Goal: Task Accomplishment & Management: Manage account settings

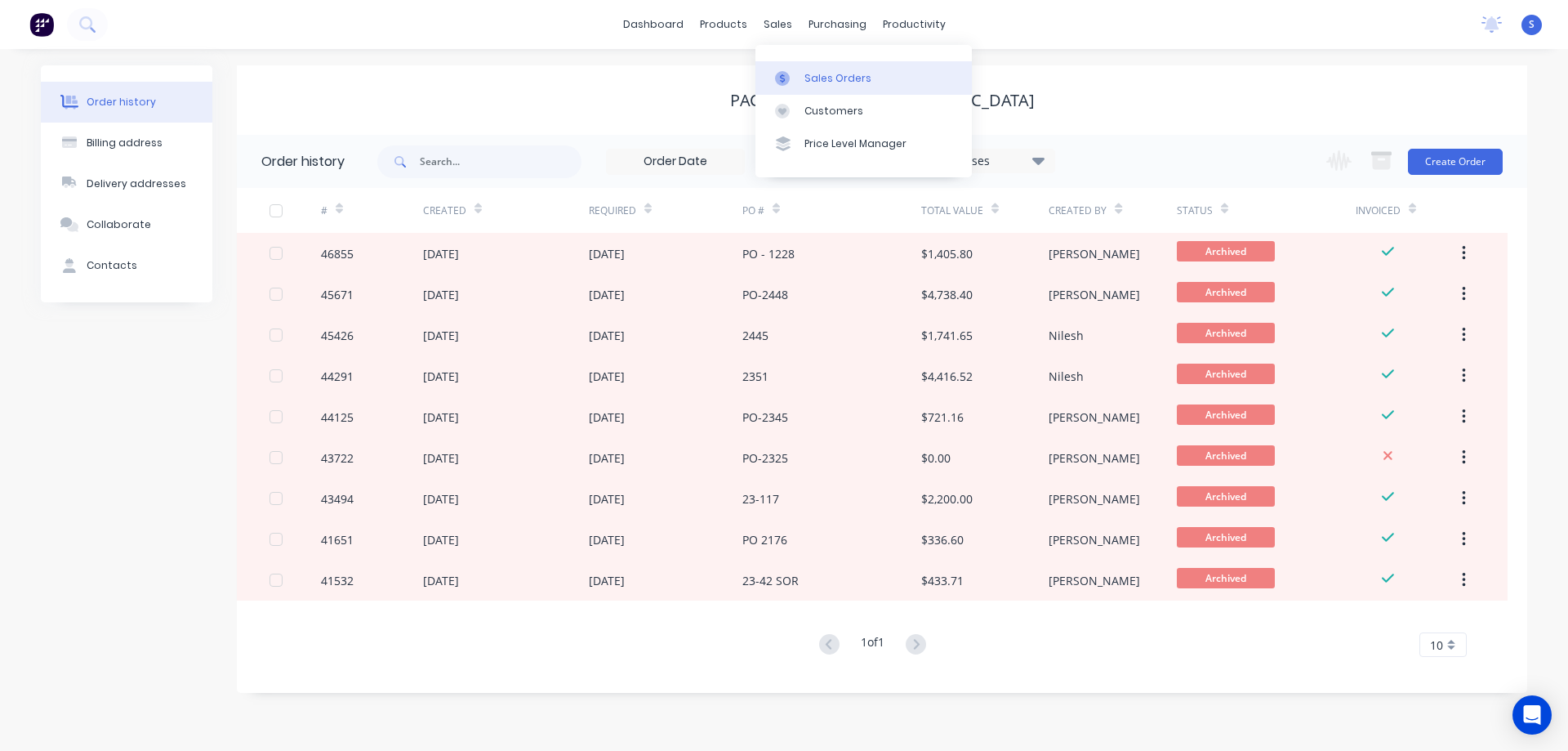
click at [847, 79] on div "Sales Orders" at bounding box center [837, 78] width 67 height 15
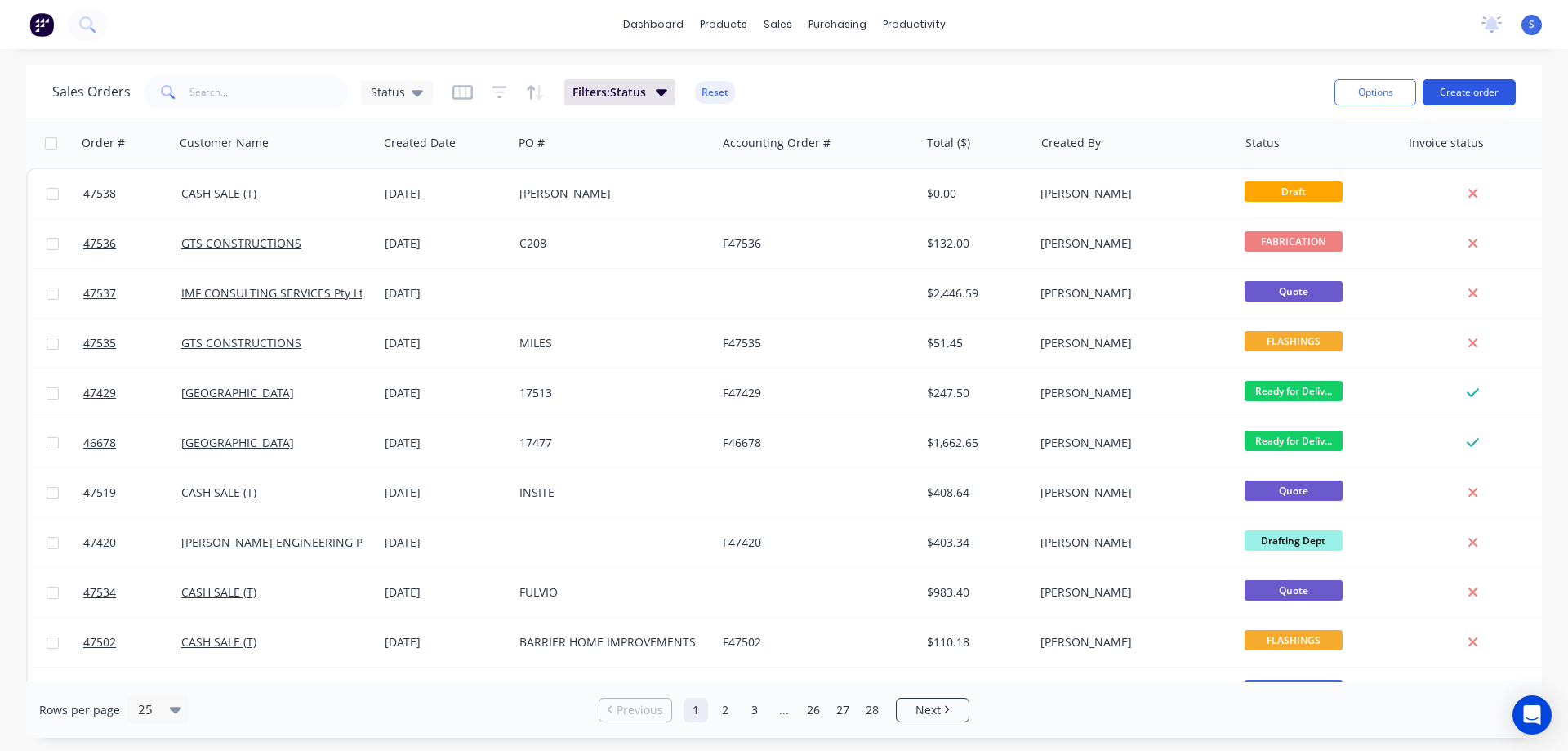
click at [1471, 91] on button "Create order" at bounding box center [1468, 92] width 93 height 26
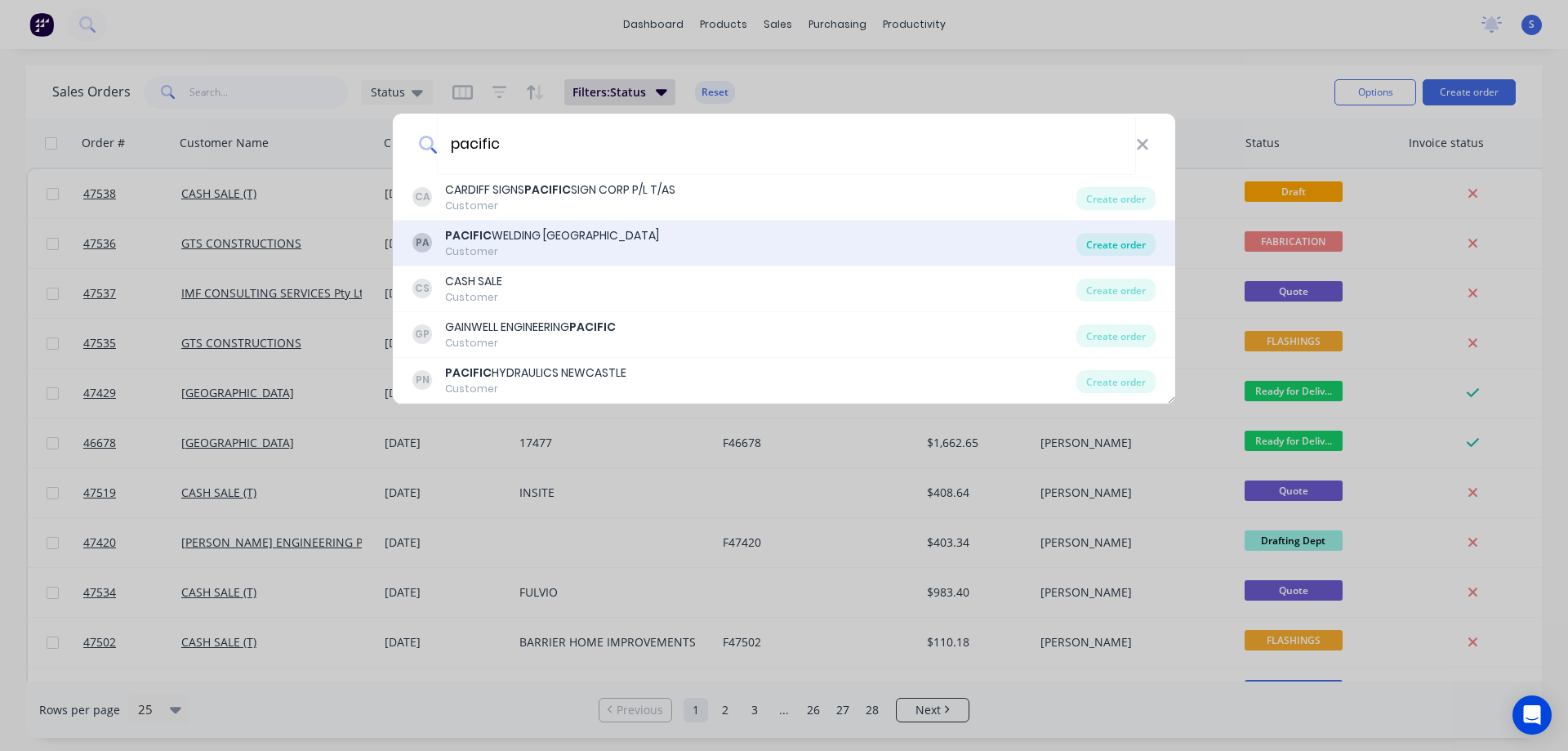
type input "pacific"
click at [1117, 239] on div "Create order" at bounding box center [1115, 243] width 79 height 23
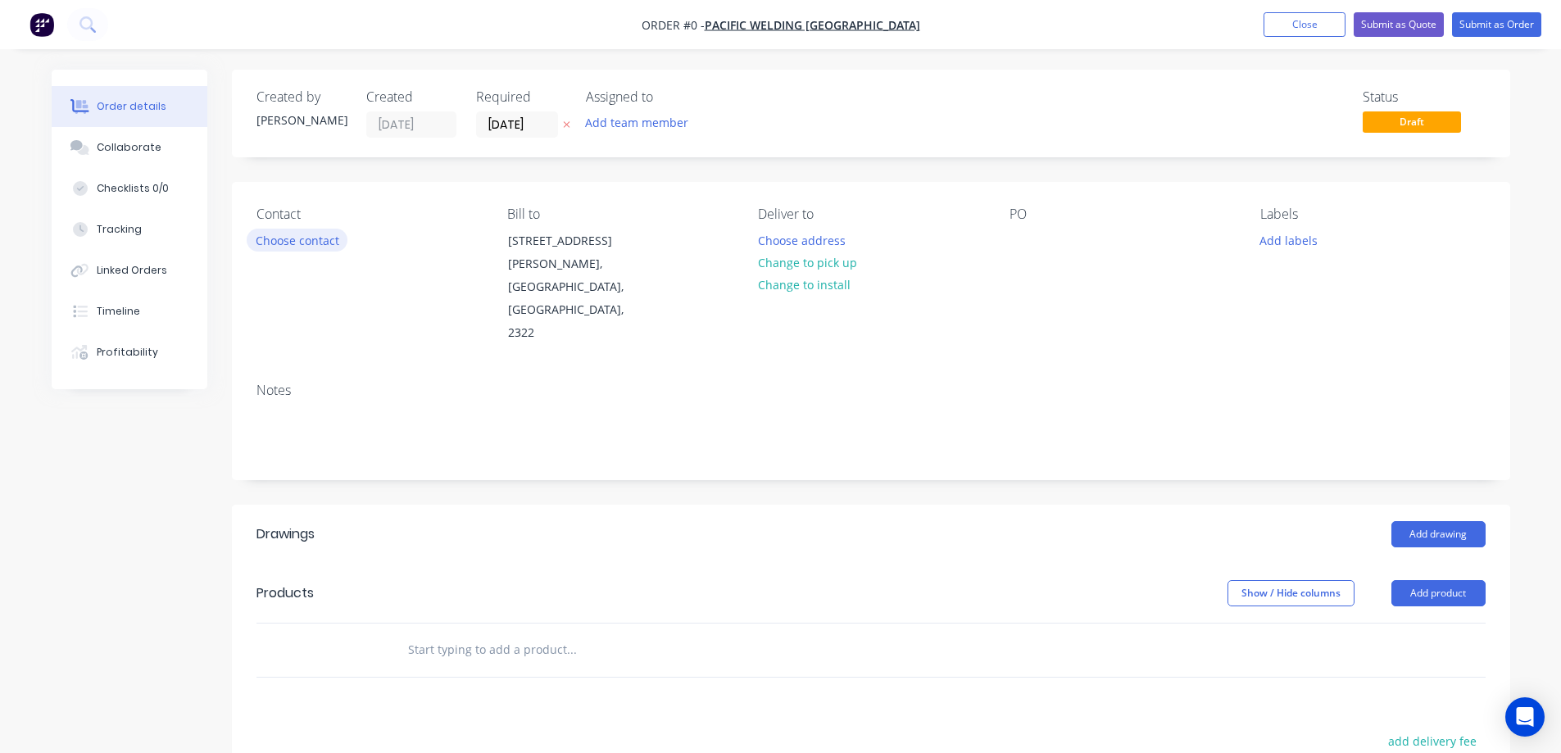
click at [309, 243] on button "Choose contact" at bounding box center [297, 240] width 101 height 22
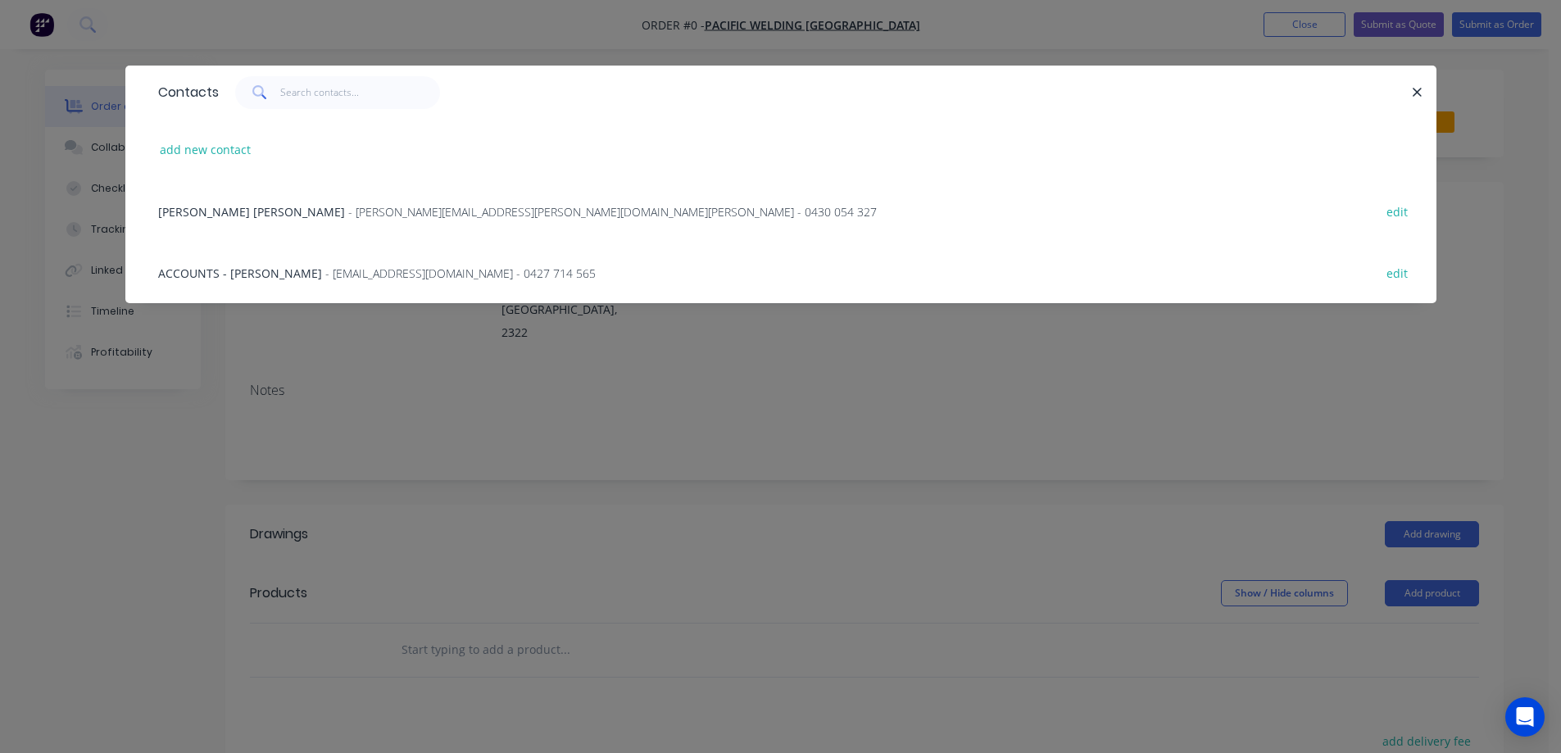
click at [377, 207] on span "- [PERSON_NAME][EMAIL_ADDRESS][PERSON_NAME][DOMAIN_NAME][PERSON_NAME] - 0430 05…" at bounding box center [612, 212] width 528 height 16
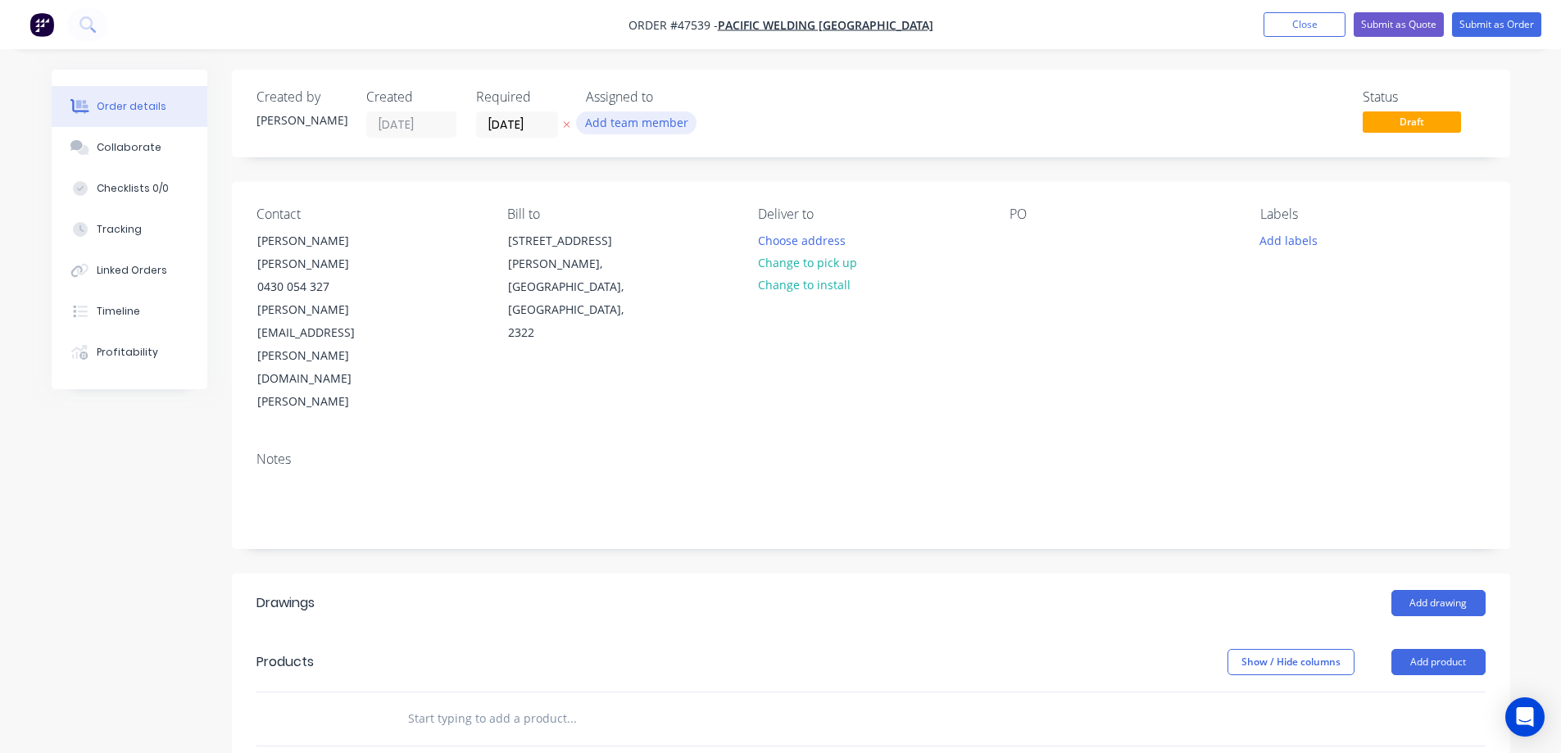
click at [635, 123] on button "Add team member" at bounding box center [636, 122] width 120 height 22
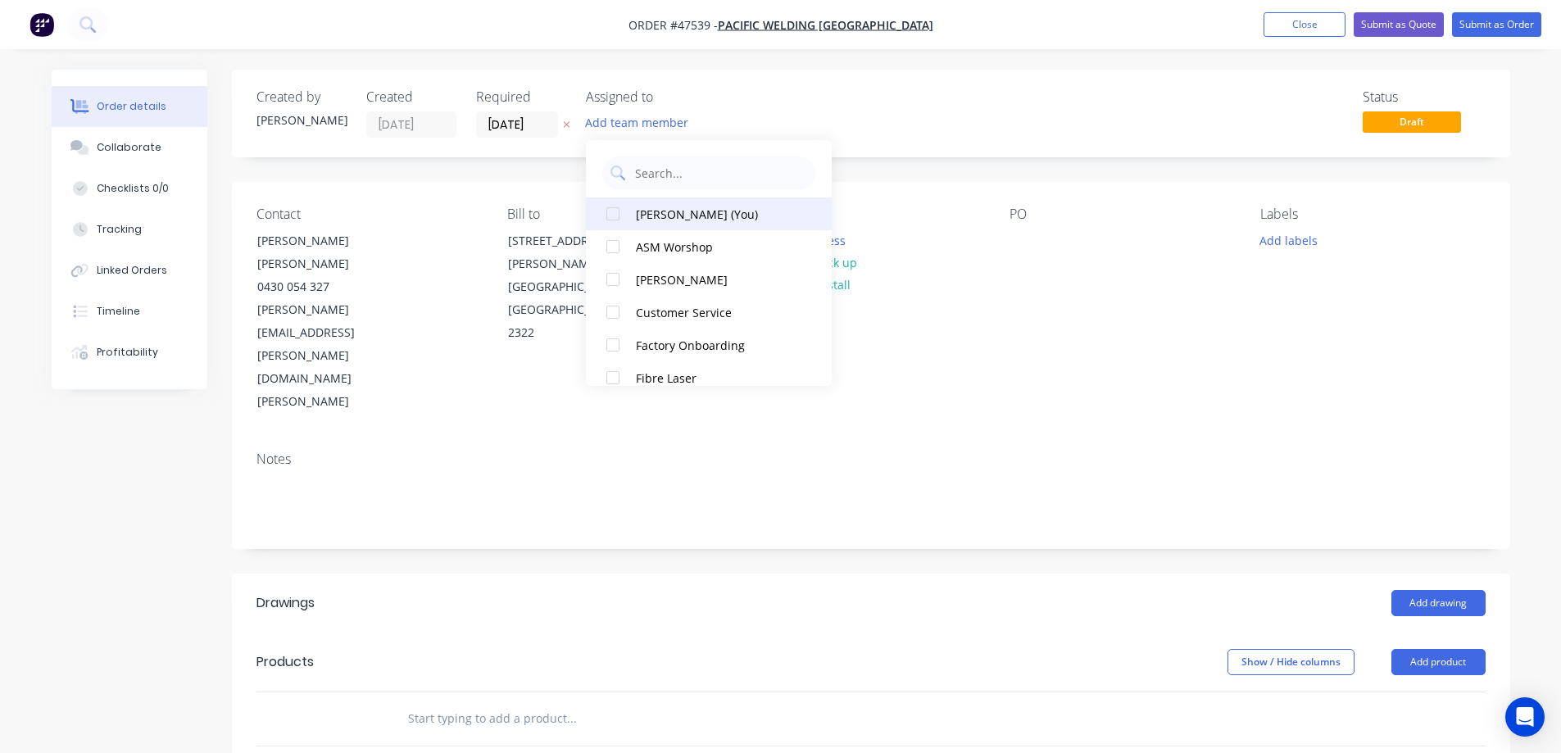
click at [655, 215] on div "[PERSON_NAME] (You)" at bounding box center [718, 214] width 164 height 17
click at [542, 129] on input "[DATE]" at bounding box center [517, 124] width 80 height 25
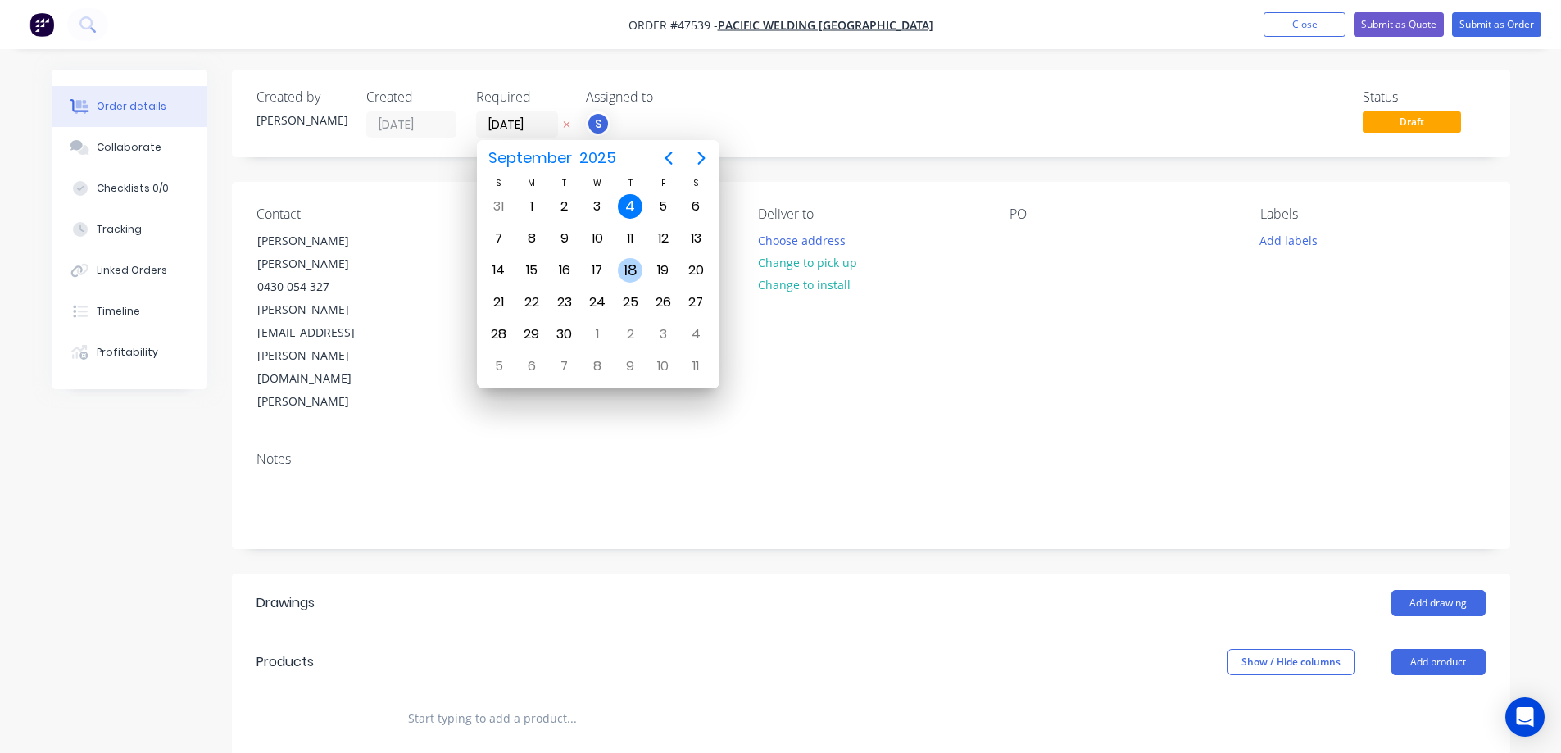
click at [630, 276] on div "18" at bounding box center [630, 270] width 25 height 25
type input "[DATE]"
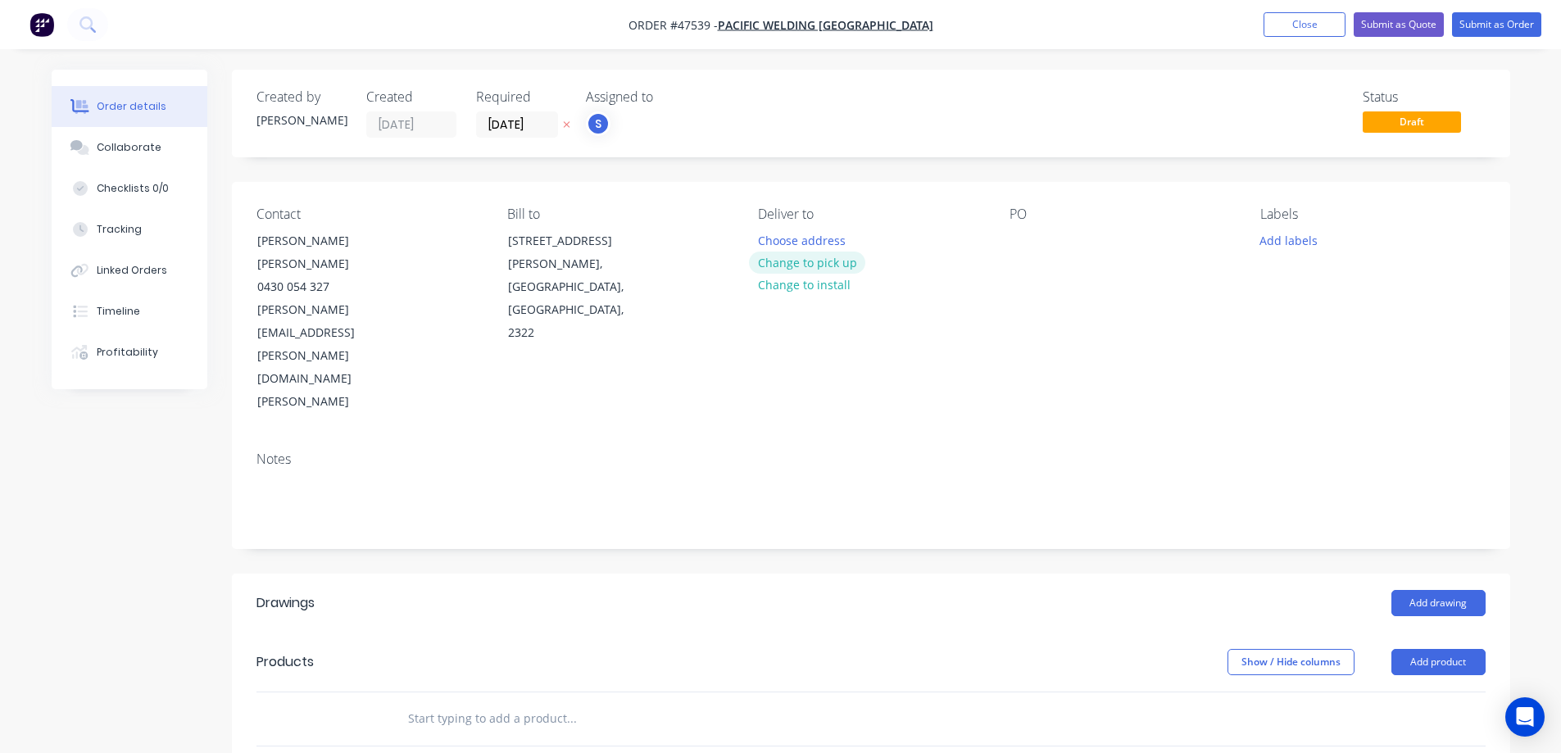
click at [814, 265] on button "Change to pick up" at bounding box center [807, 263] width 116 height 22
click at [1295, 240] on button "Add labels" at bounding box center [1288, 240] width 75 height 22
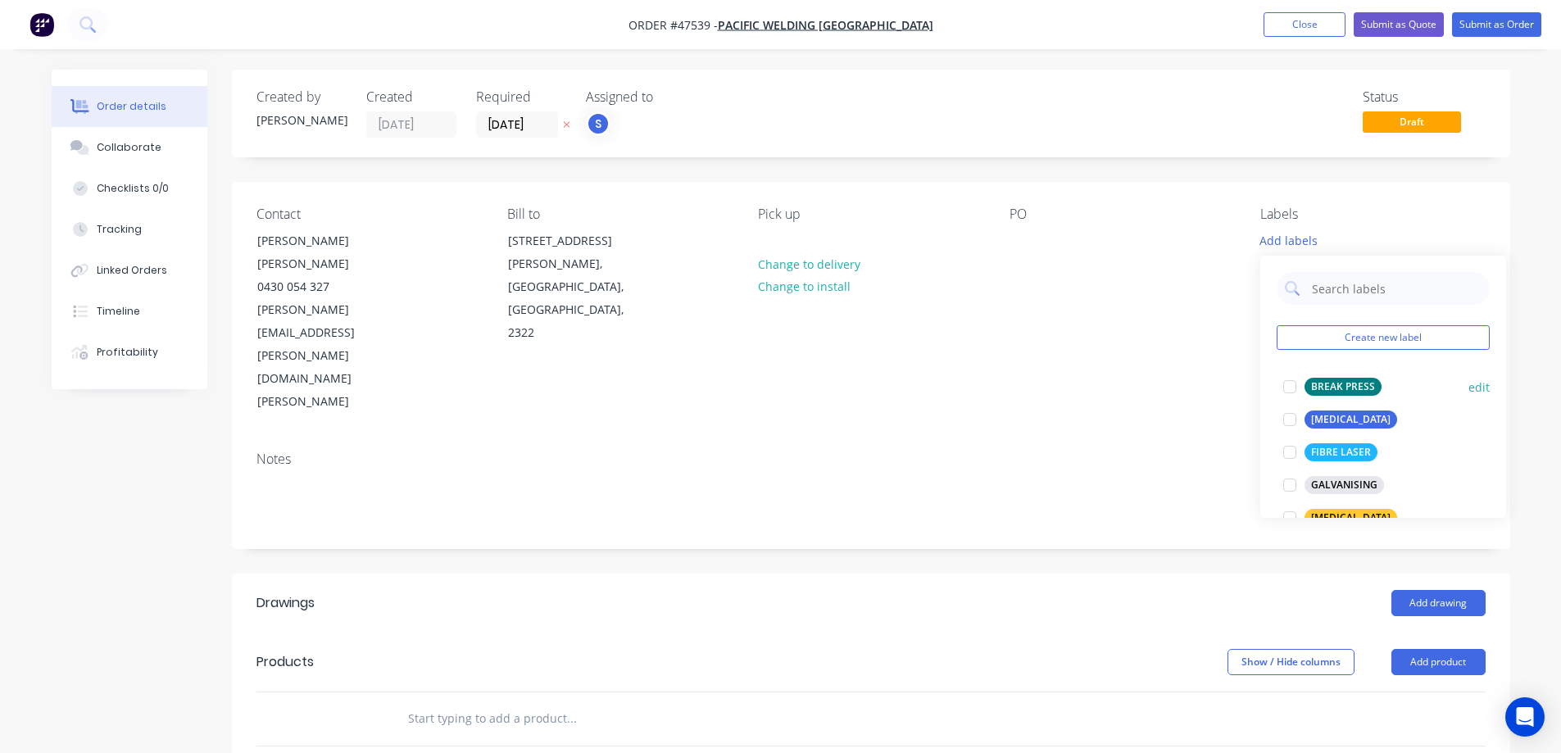
click at [1289, 388] on div at bounding box center [1289, 386] width 33 height 33
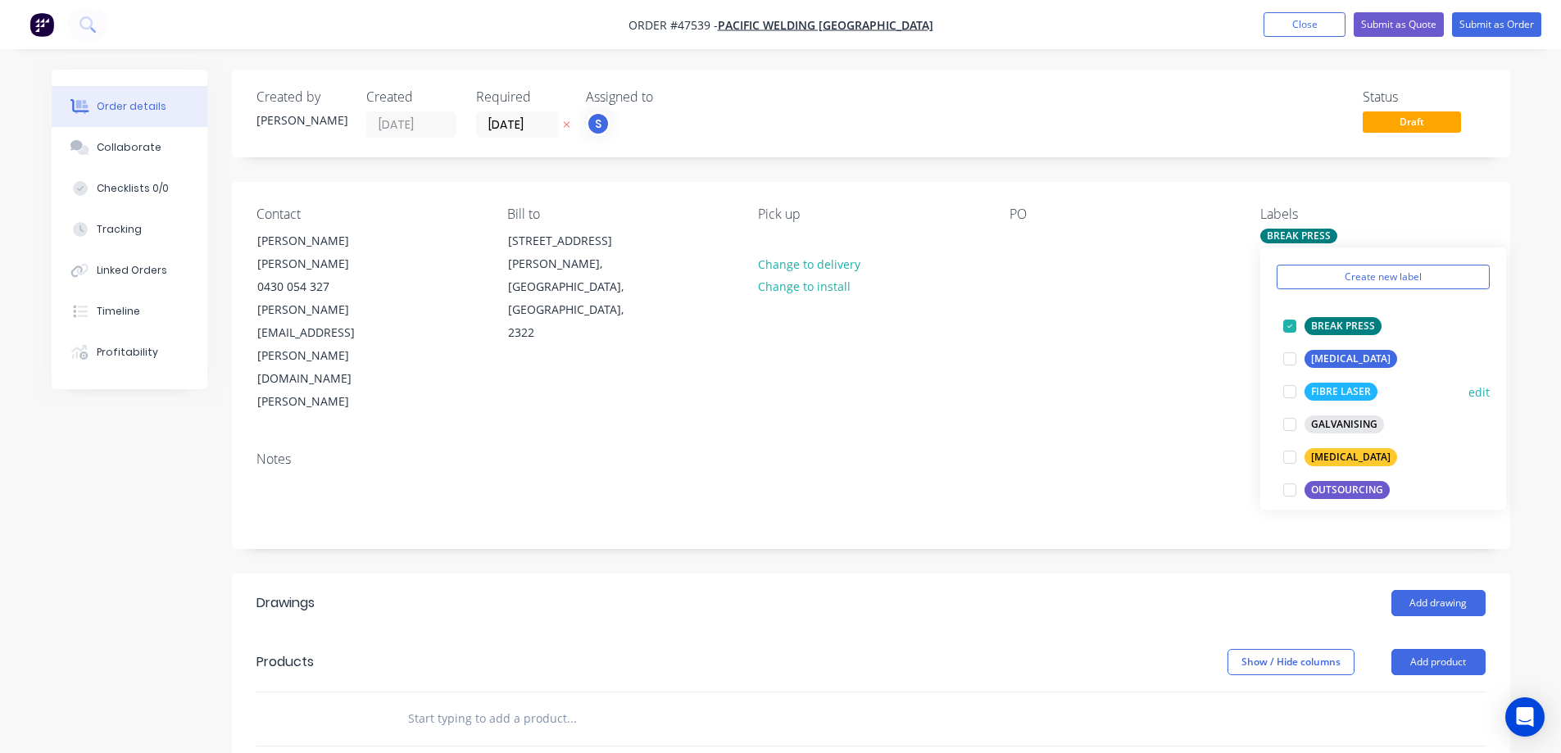
scroll to position [82, 0]
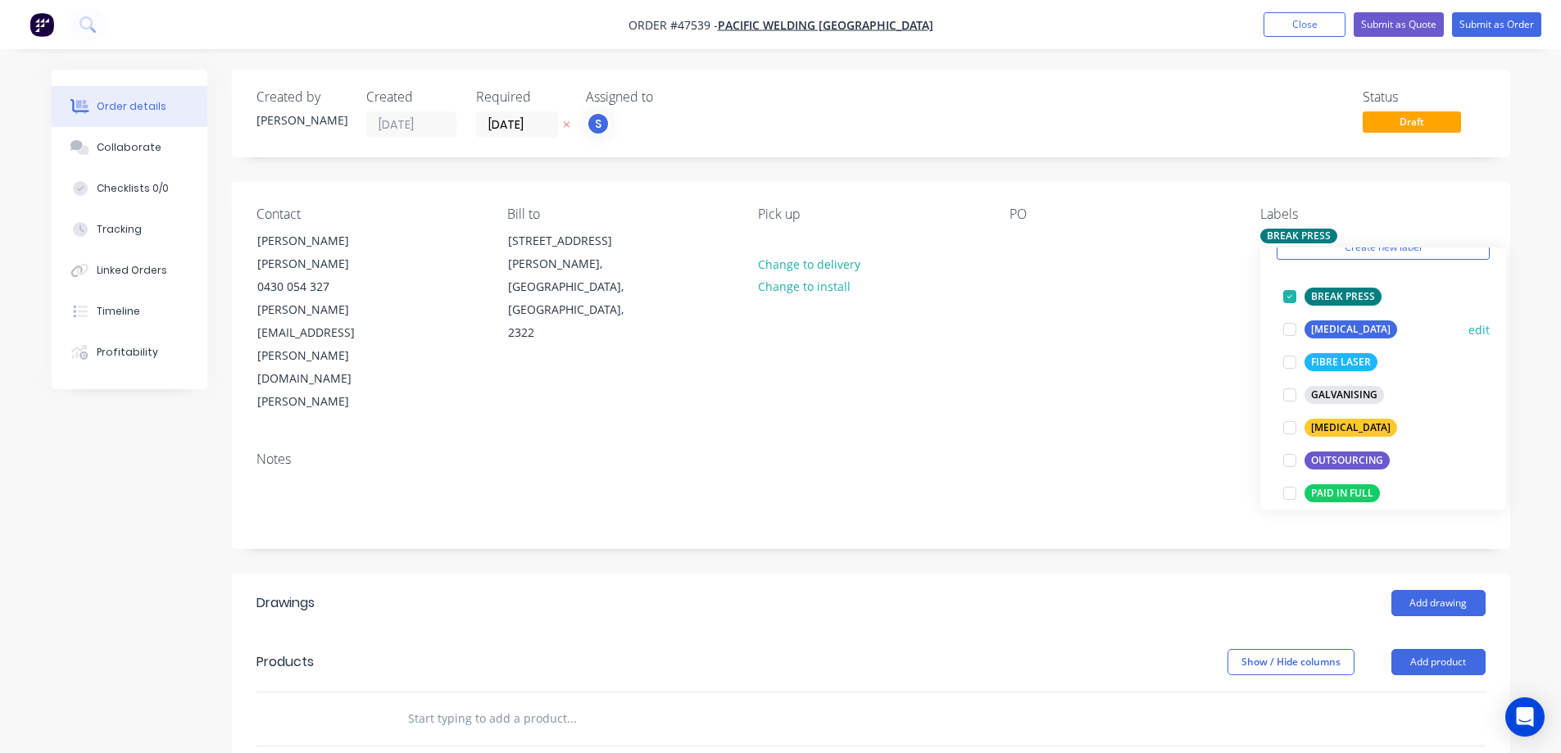
click at [1291, 327] on div at bounding box center [1289, 329] width 33 height 33
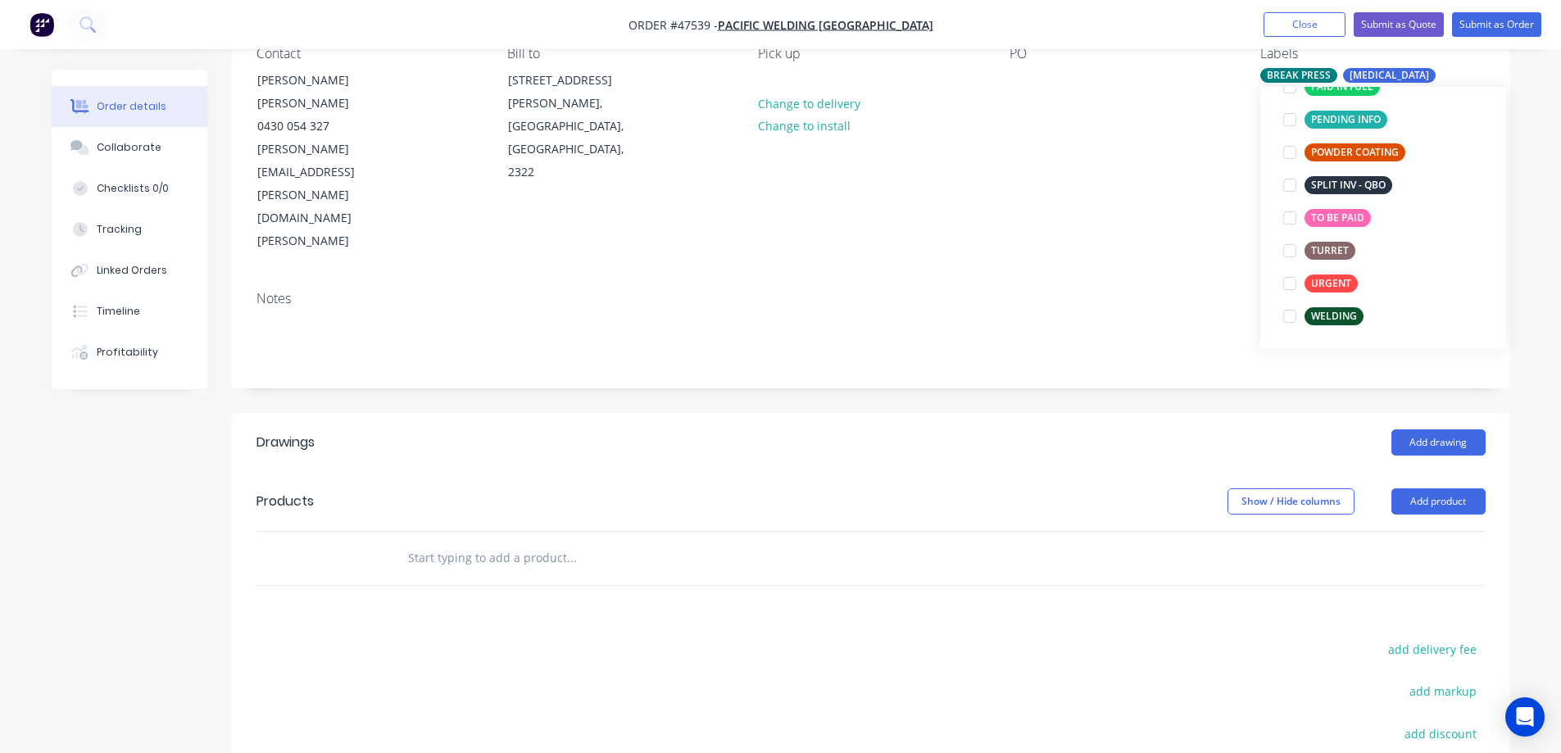
scroll to position [164, 0]
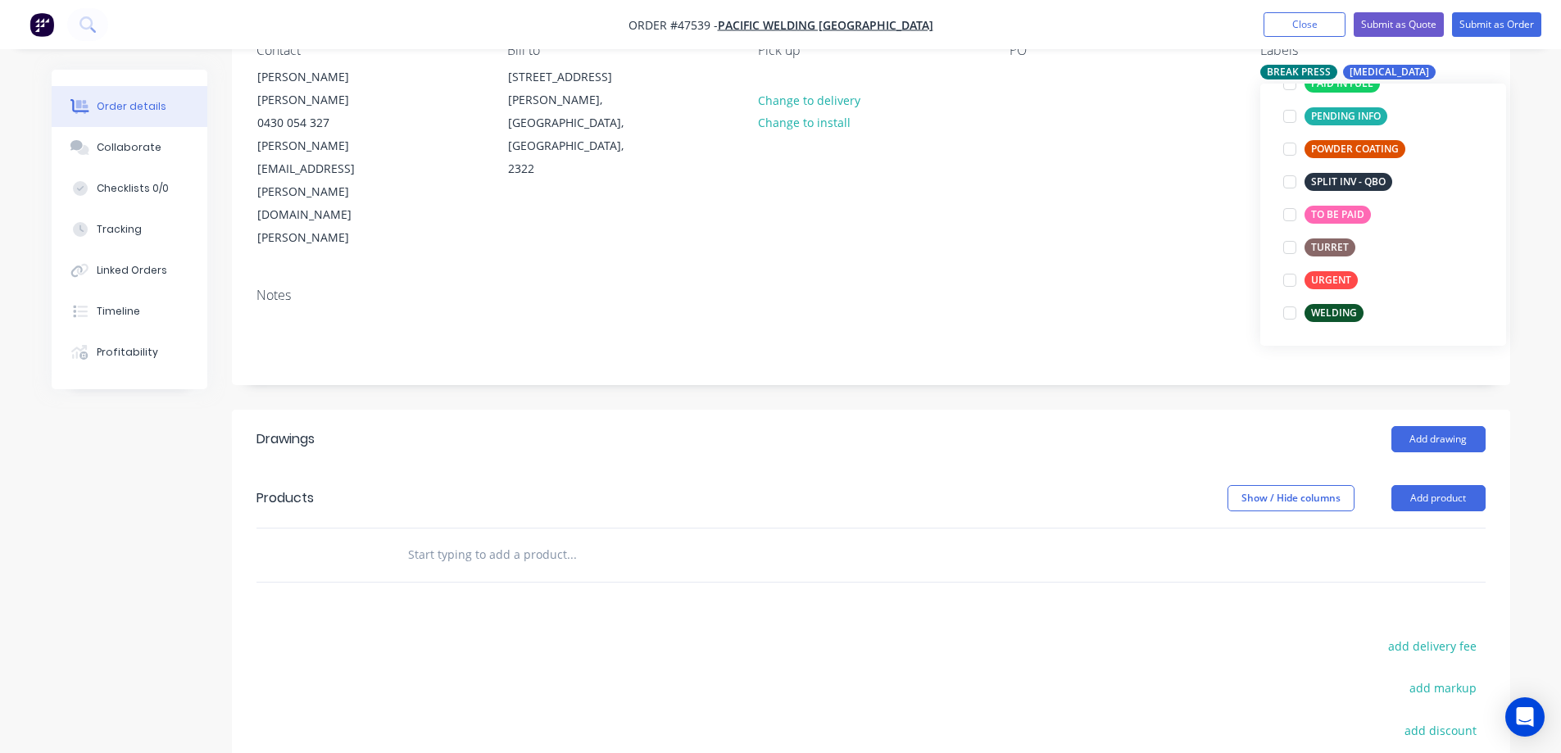
click at [1156, 290] on div "Created by [PERSON_NAME] Created [DATE] Required [DATE] Assigned to S Status Dr…" at bounding box center [871, 423] width 1278 height 1034
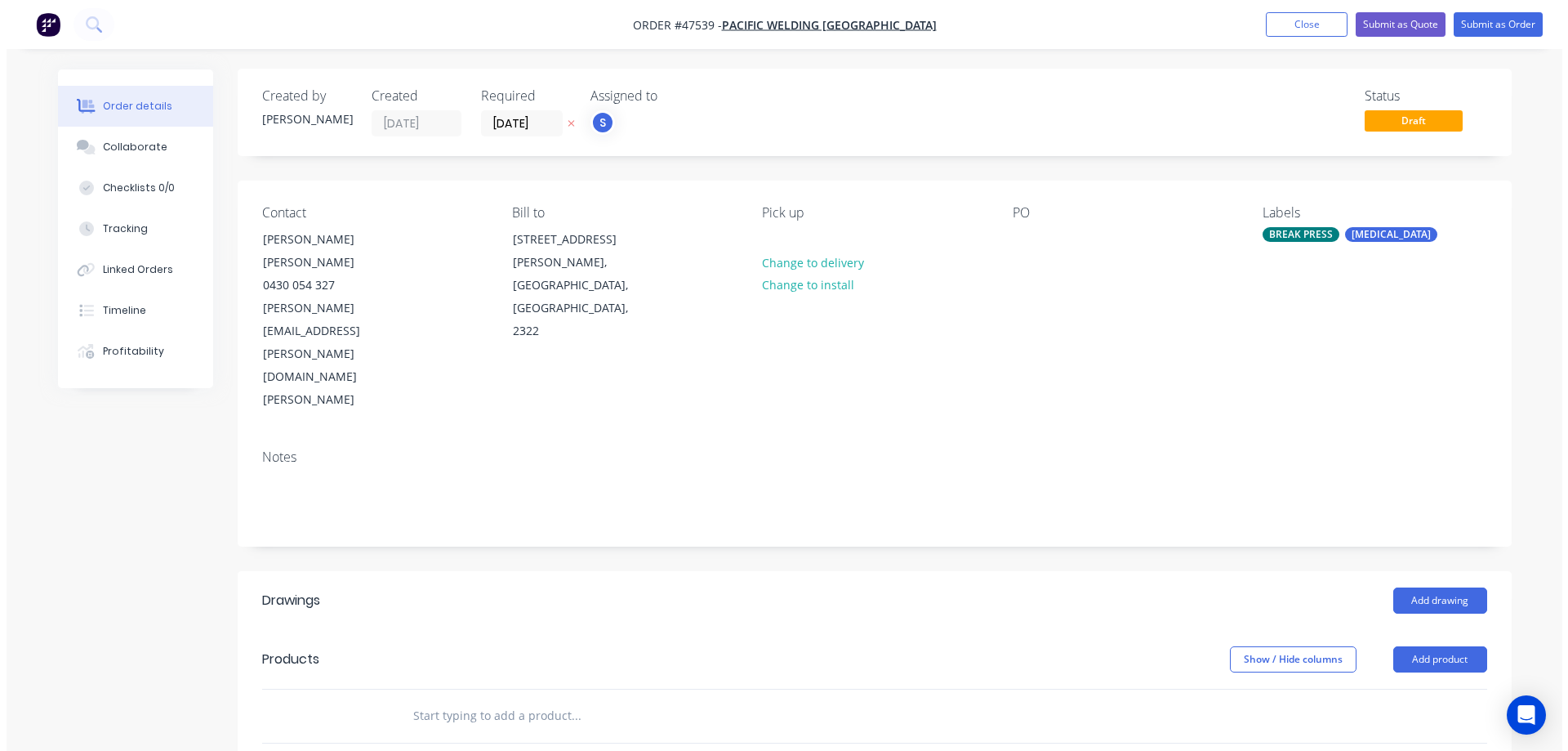
scroll to position [0, 0]
click at [1461, 647] on button "Add product" at bounding box center [1433, 660] width 94 height 26
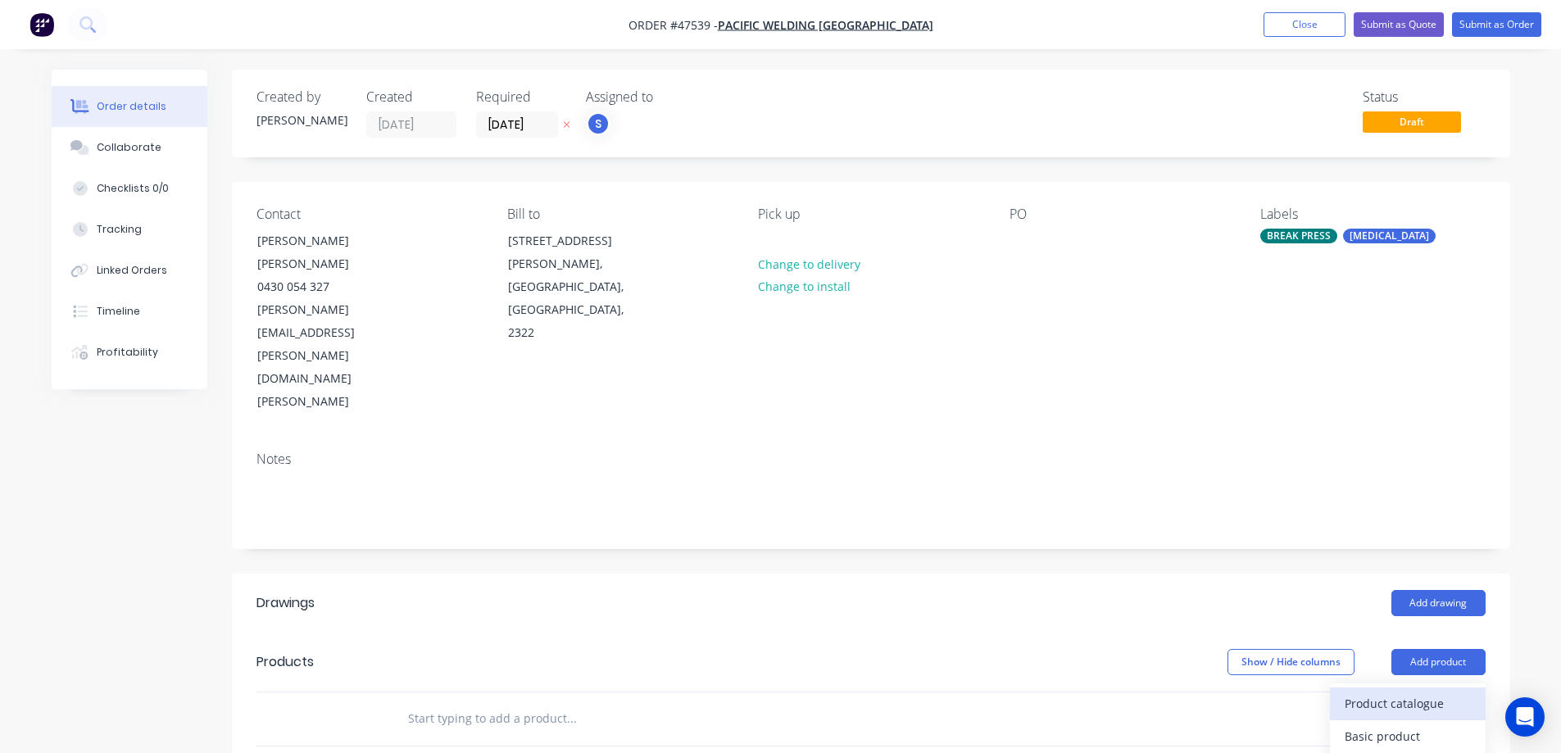
click at [1393, 691] on div "Product catalogue" at bounding box center [1407, 703] width 126 height 24
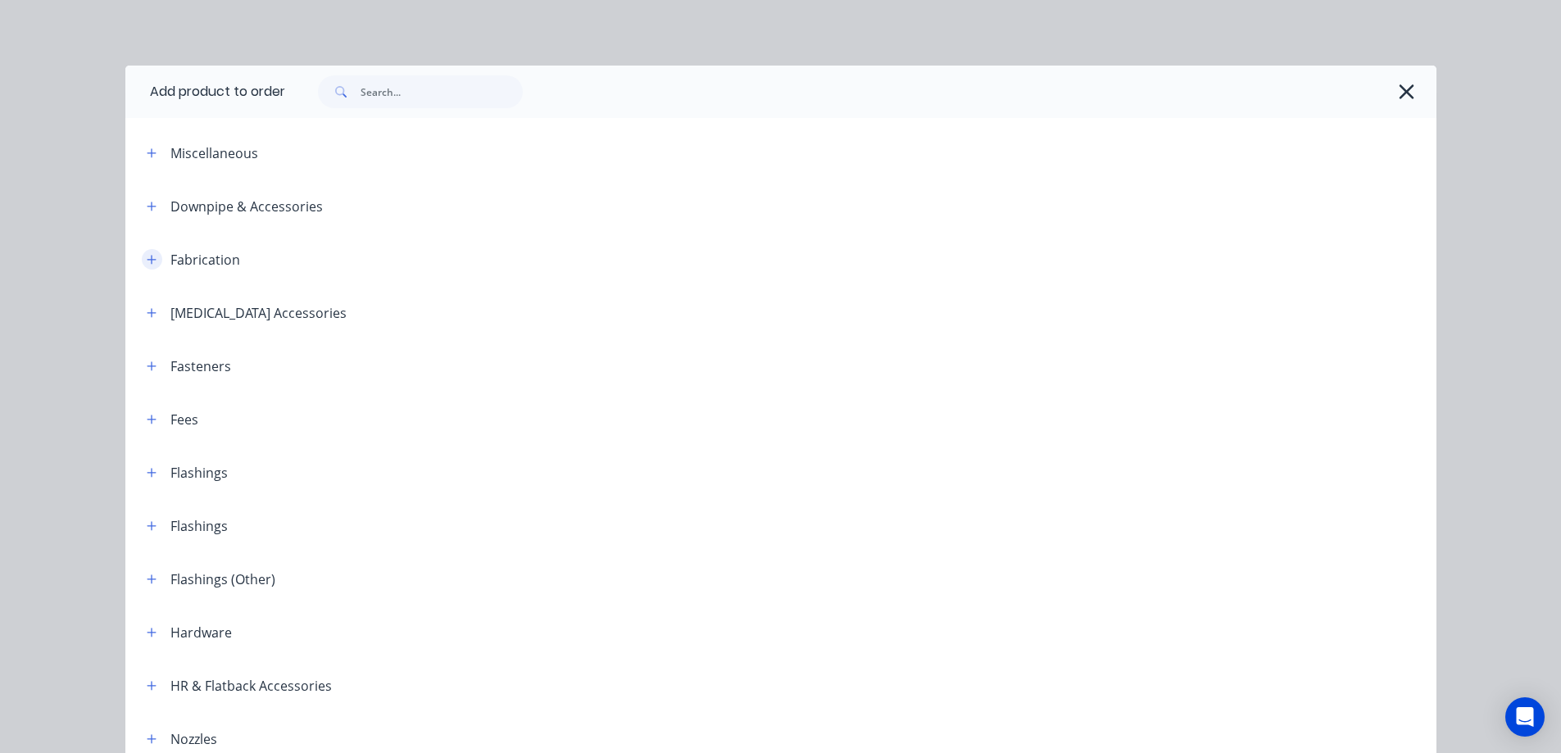
click at [150, 262] on icon "button" at bounding box center [152, 259] width 10 height 11
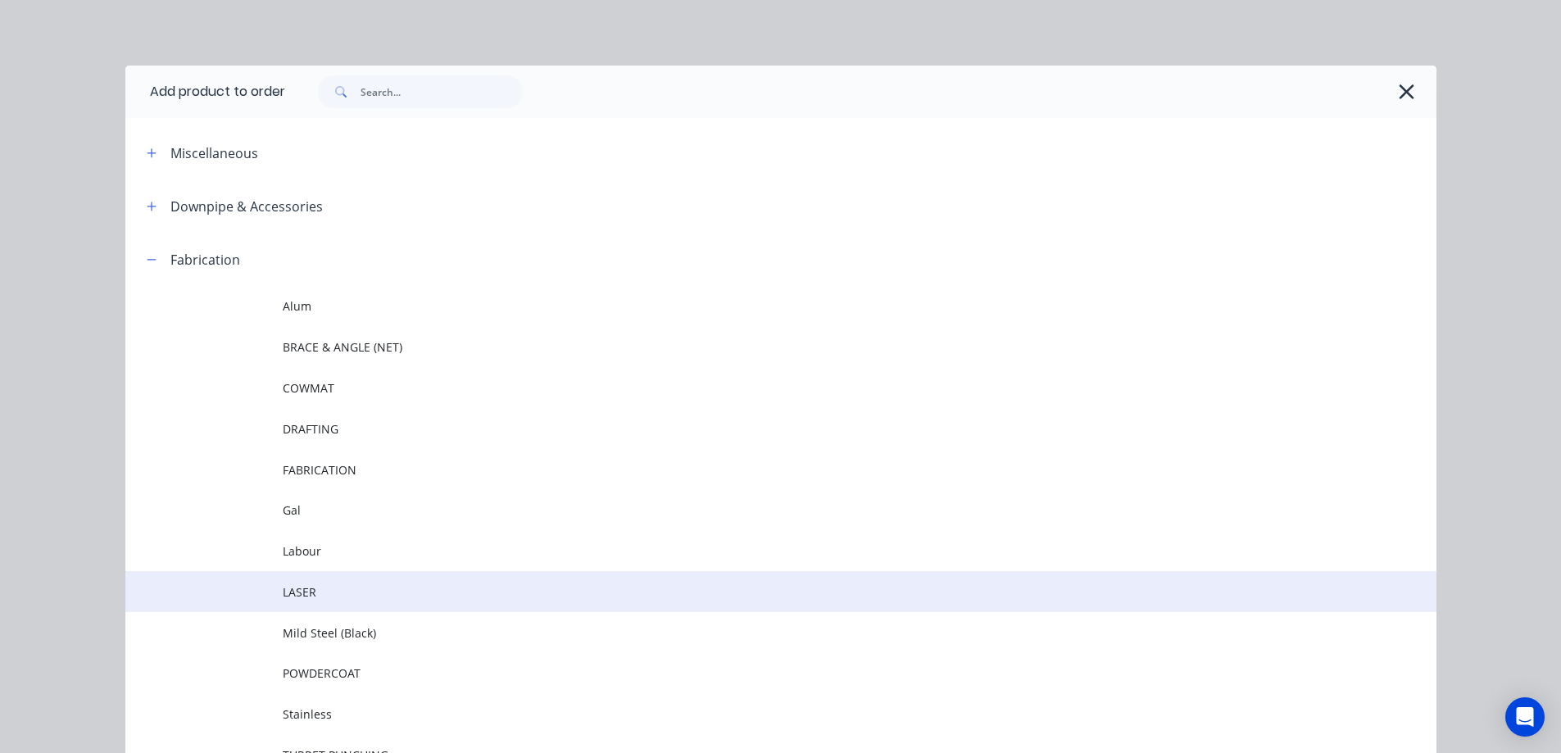
click at [302, 599] on span "LASER" at bounding box center [744, 591] width 922 height 17
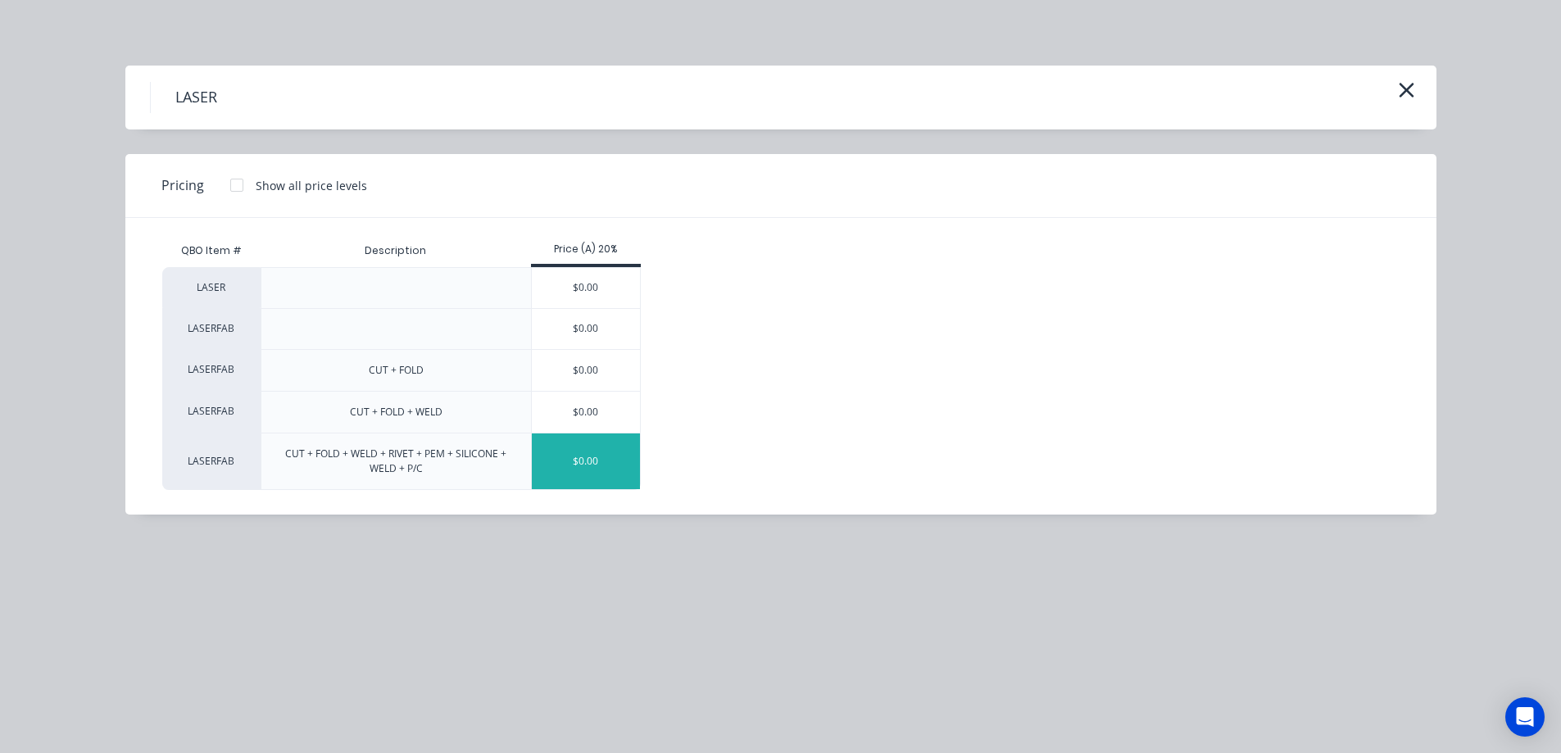
click at [586, 458] on div "$0.00" at bounding box center [586, 461] width 109 height 56
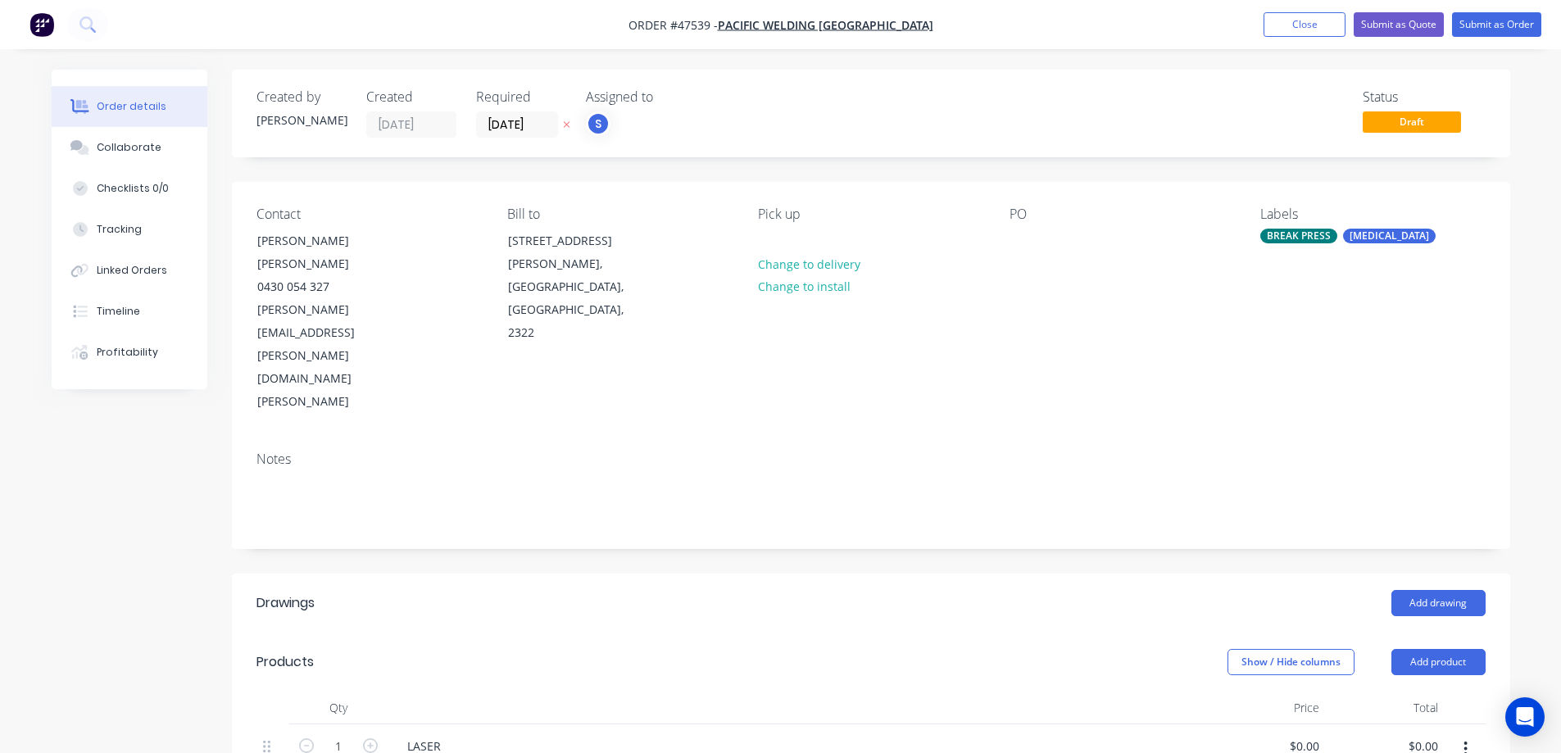
drag, startPoint x: 538, startPoint y: 683, endPoint x: 954, endPoint y: 695, distance: 416.3
click at [422, 734] on div "LASER" at bounding box center [424, 746] width 60 height 24
click at [1294, 27] on button "Close" at bounding box center [1304, 24] width 82 height 25
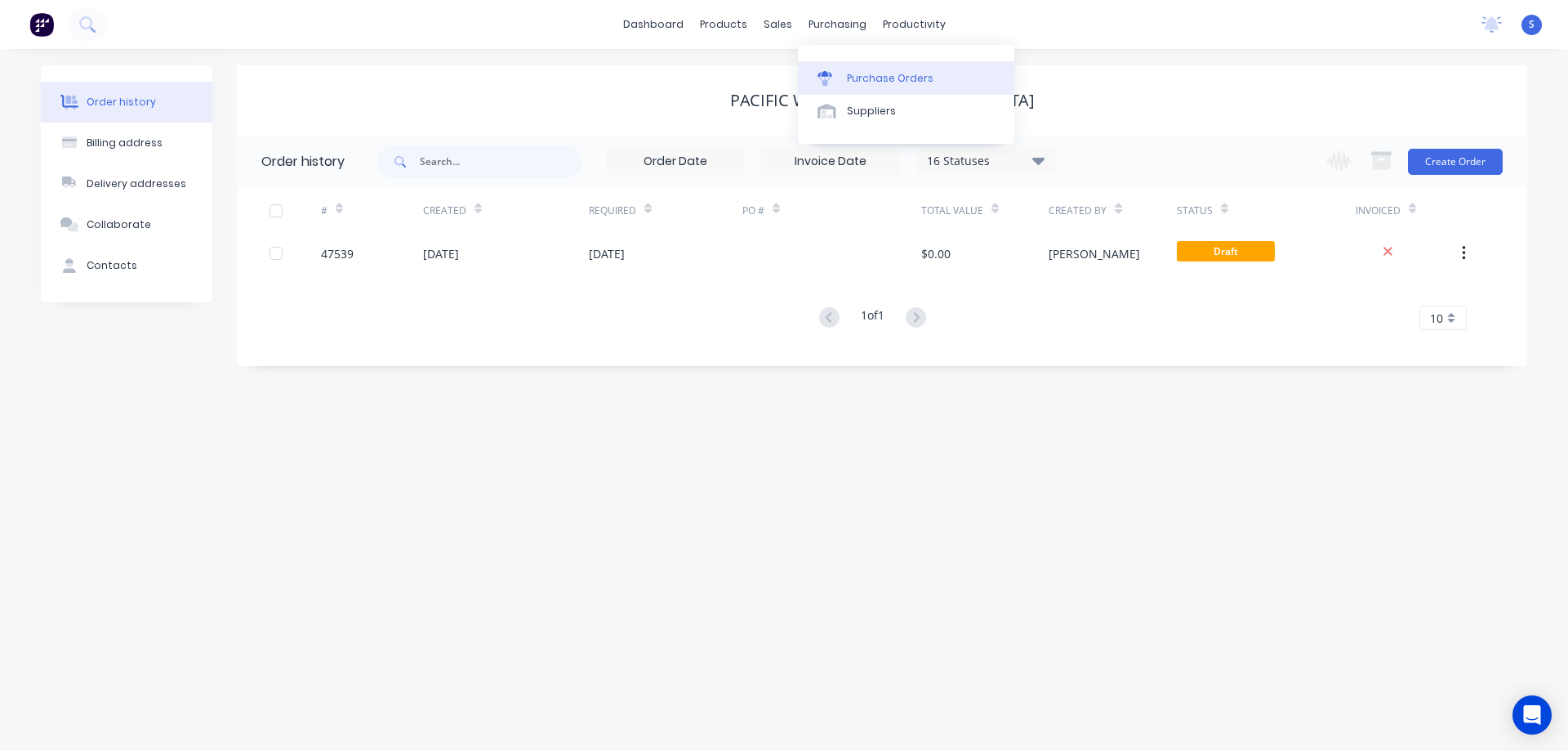
click at [861, 67] on link "Purchase Orders" at bounding box center [905, 77] width 216 height 33
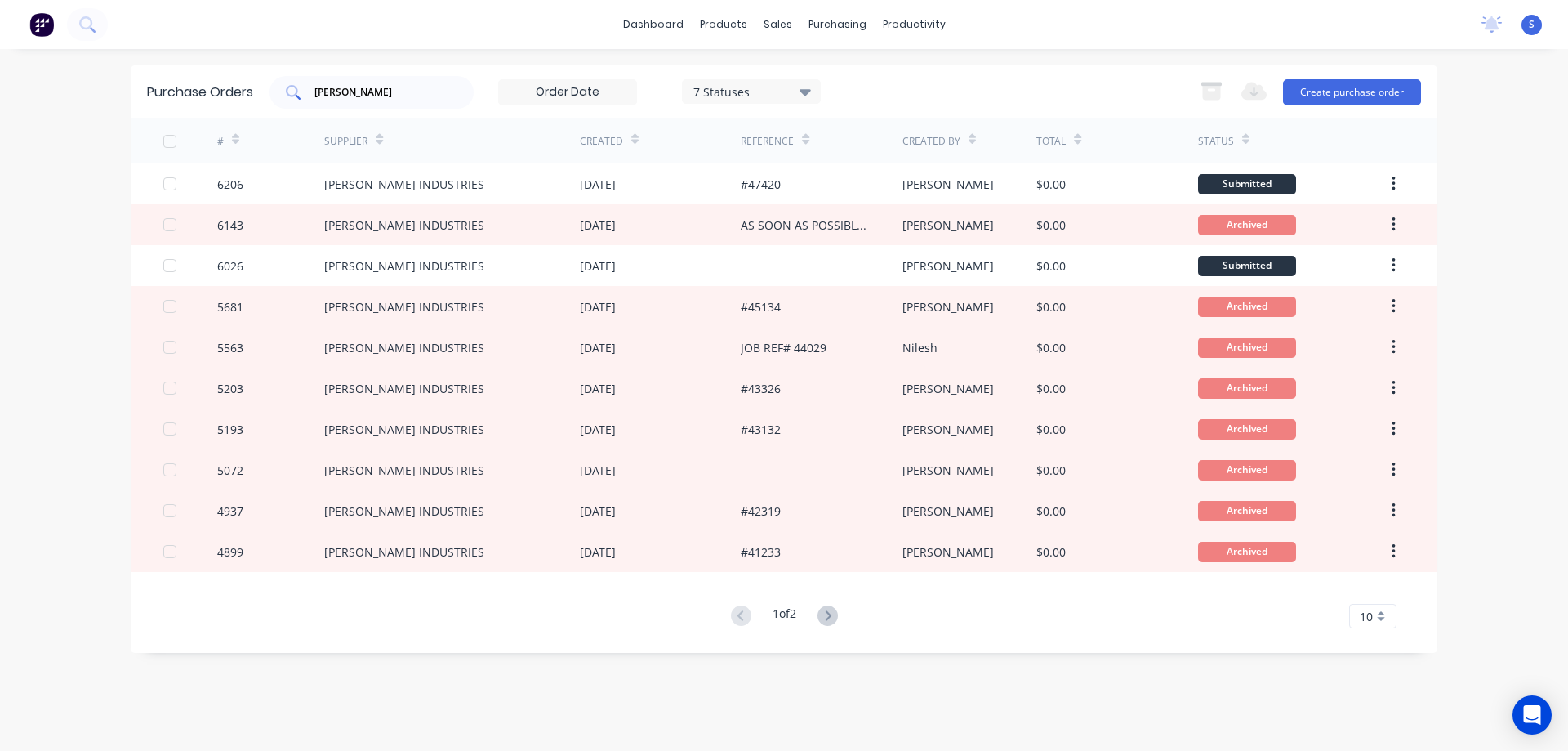
click at [362, 77] on div "[PERSON_NAME]" at bounding box center [371, 92] width 204 height 33
type input "s"
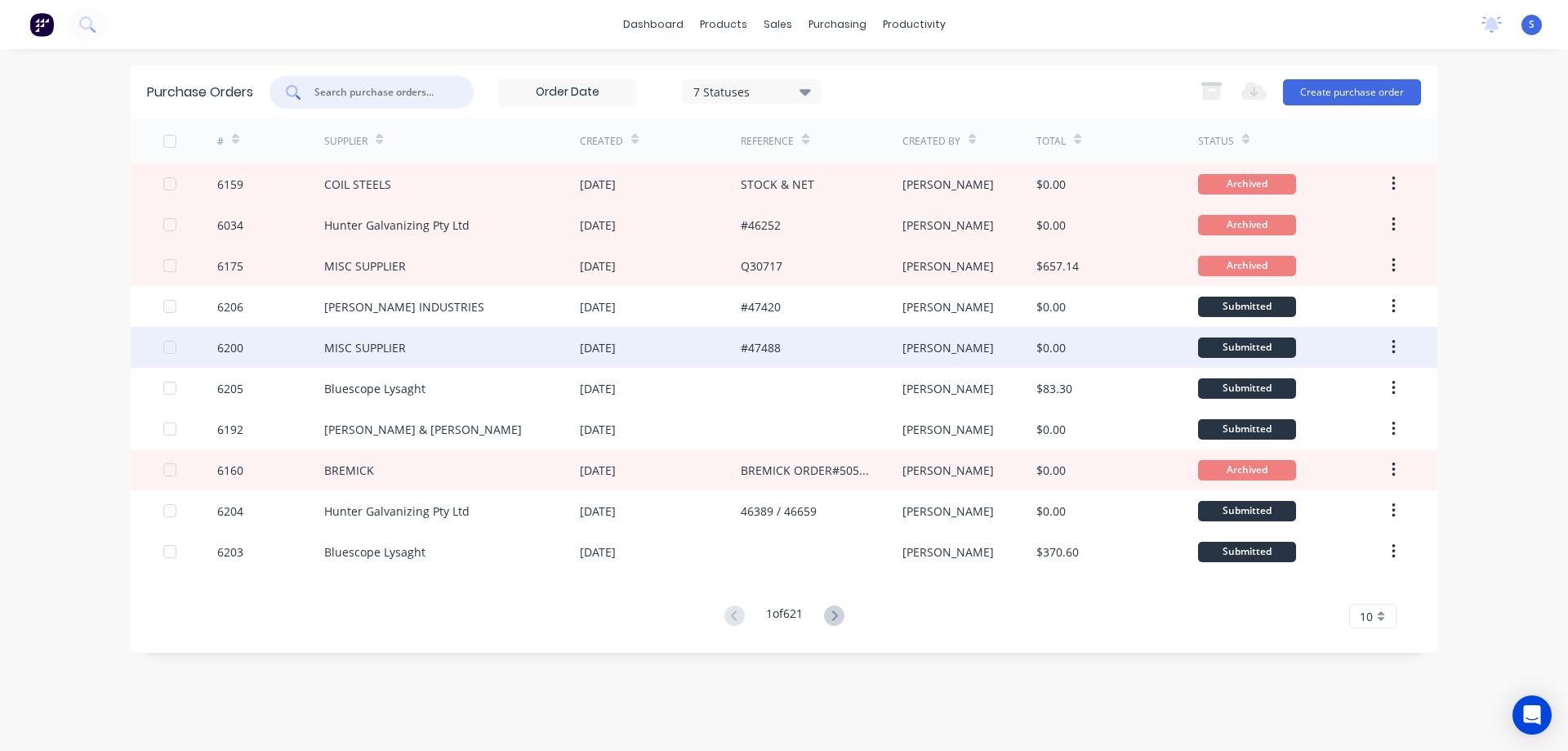
click at [436, 345] on div "MISC SUPPLIER" at bounding box center [452, 347] width 255 height 41
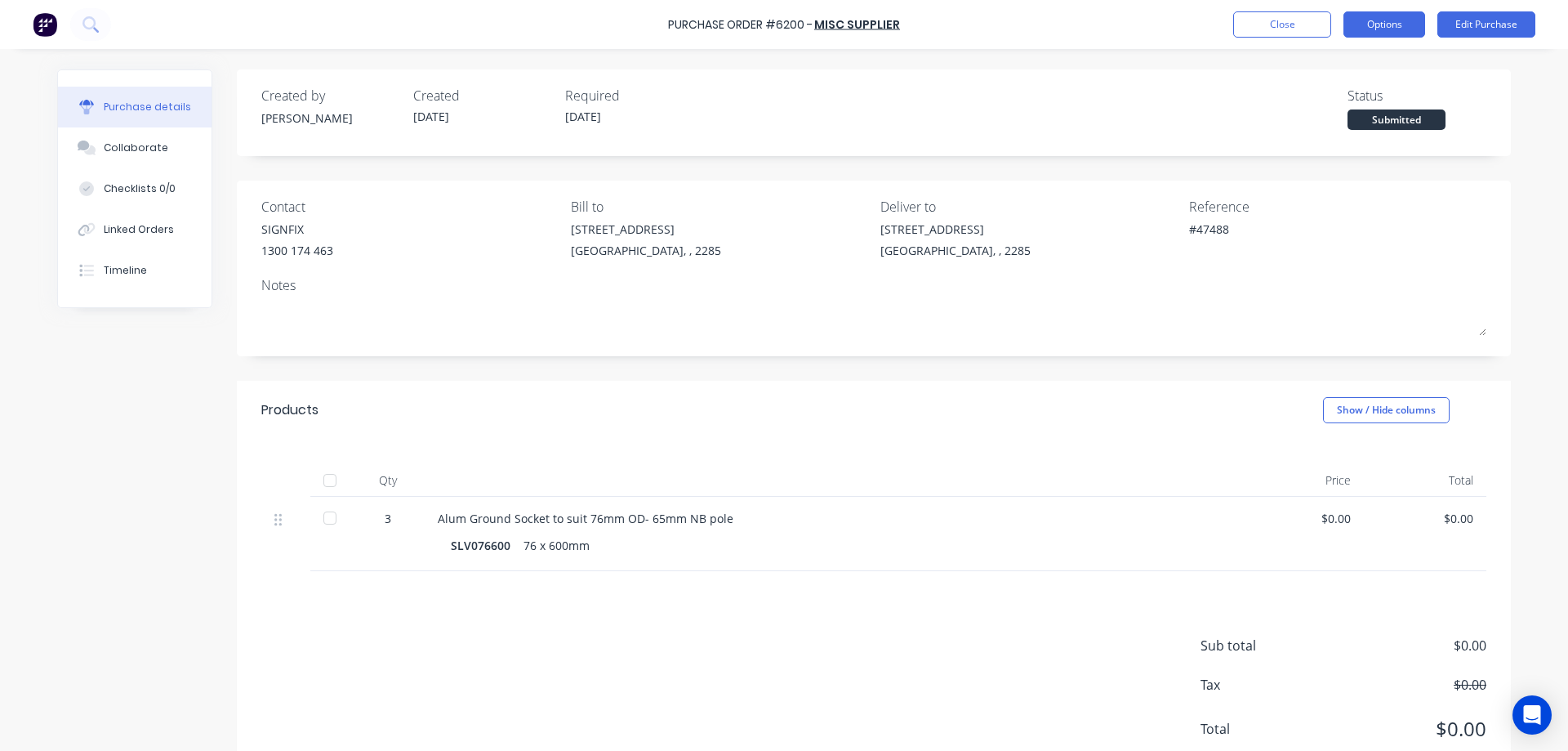
click at [1367, 22] on button "Options" at bounding box center [1385, 24] width 82 height 26
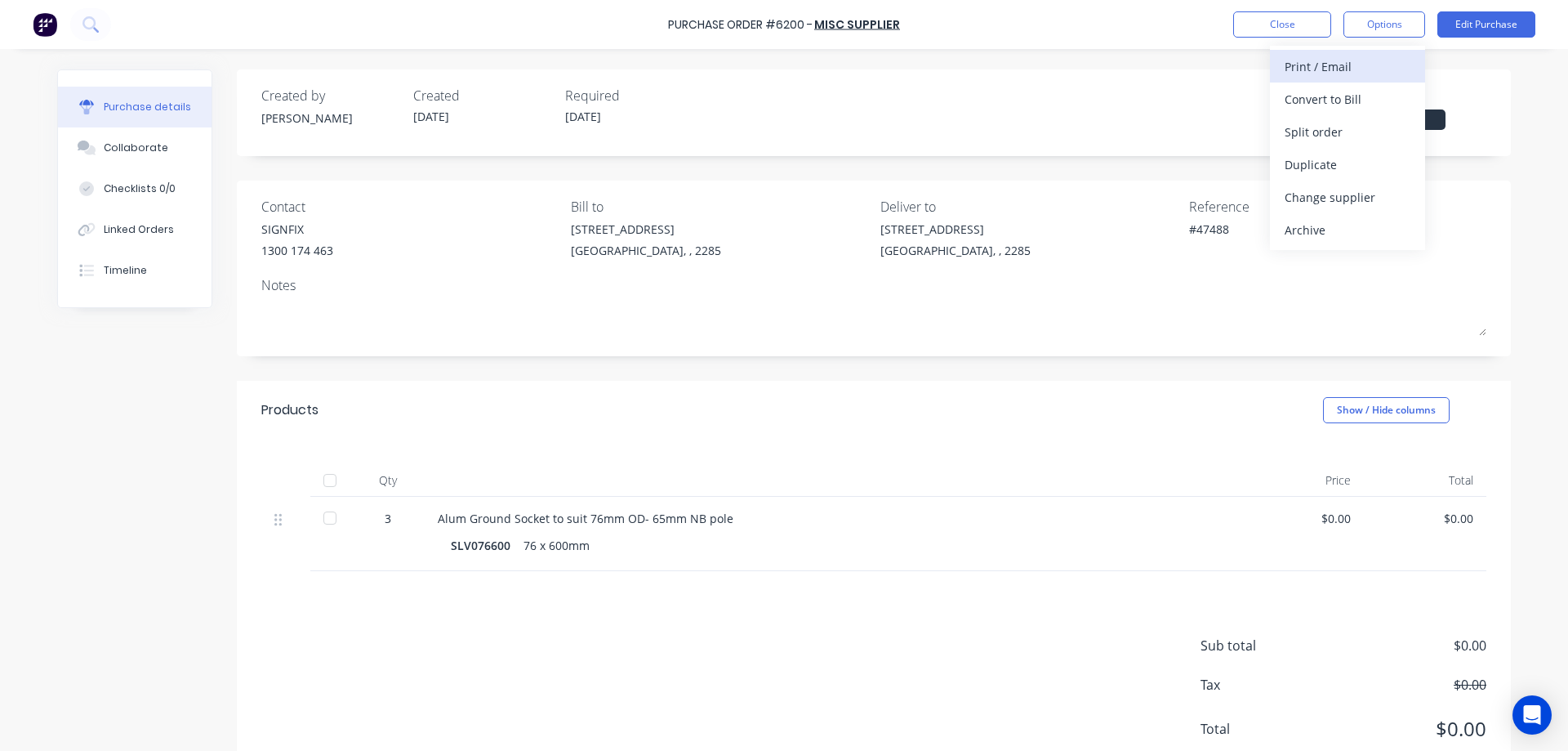
click at [1310, 70] on div "Print / Email" at bounding box center [1348, 67] width 126 height 24
click at [1322, 135] on div "Without pricing" at bounding box center [1348, 132] width 126 height 24
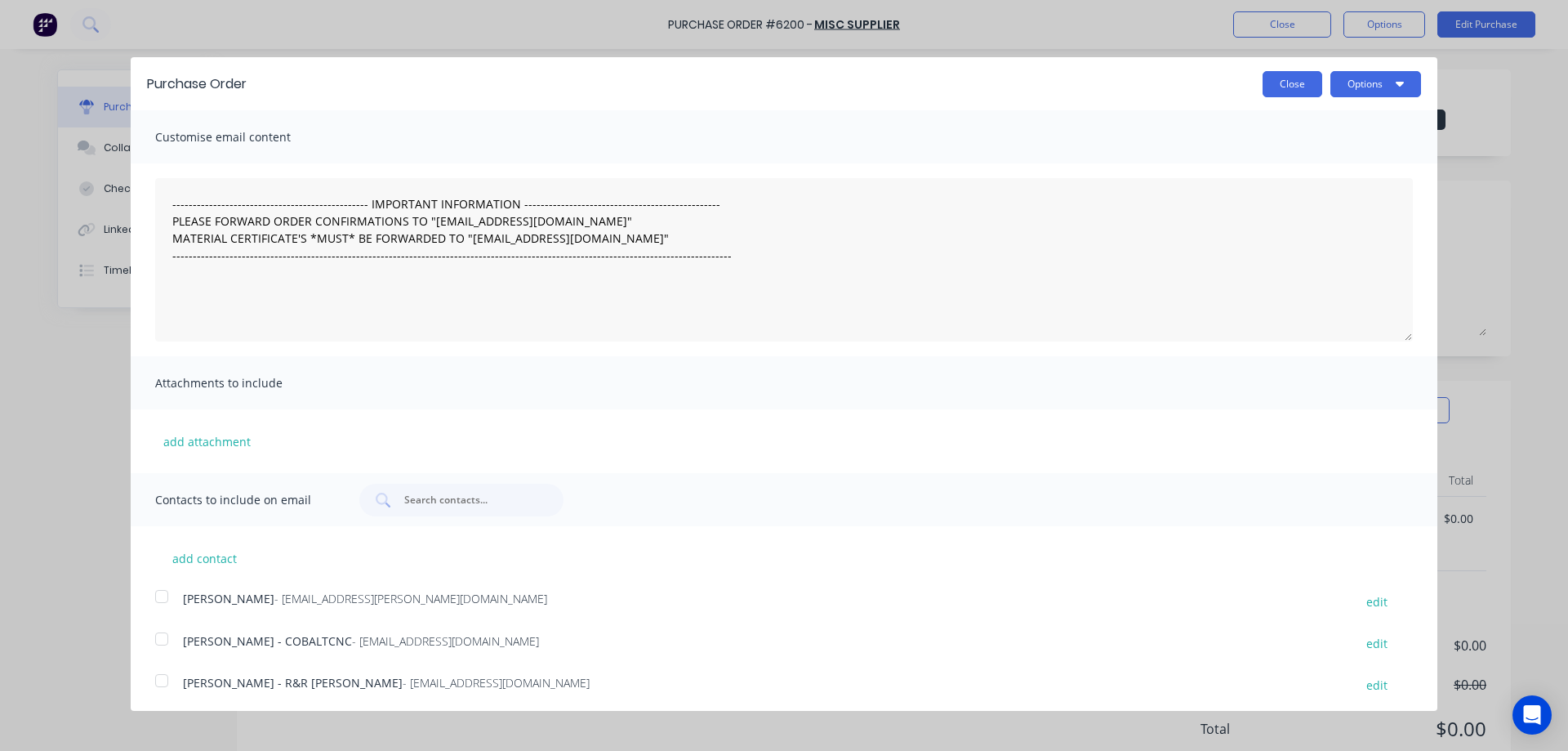
click at [1276, 88] on button "Close" at bounding box center [1293, 84] width 60 height 26
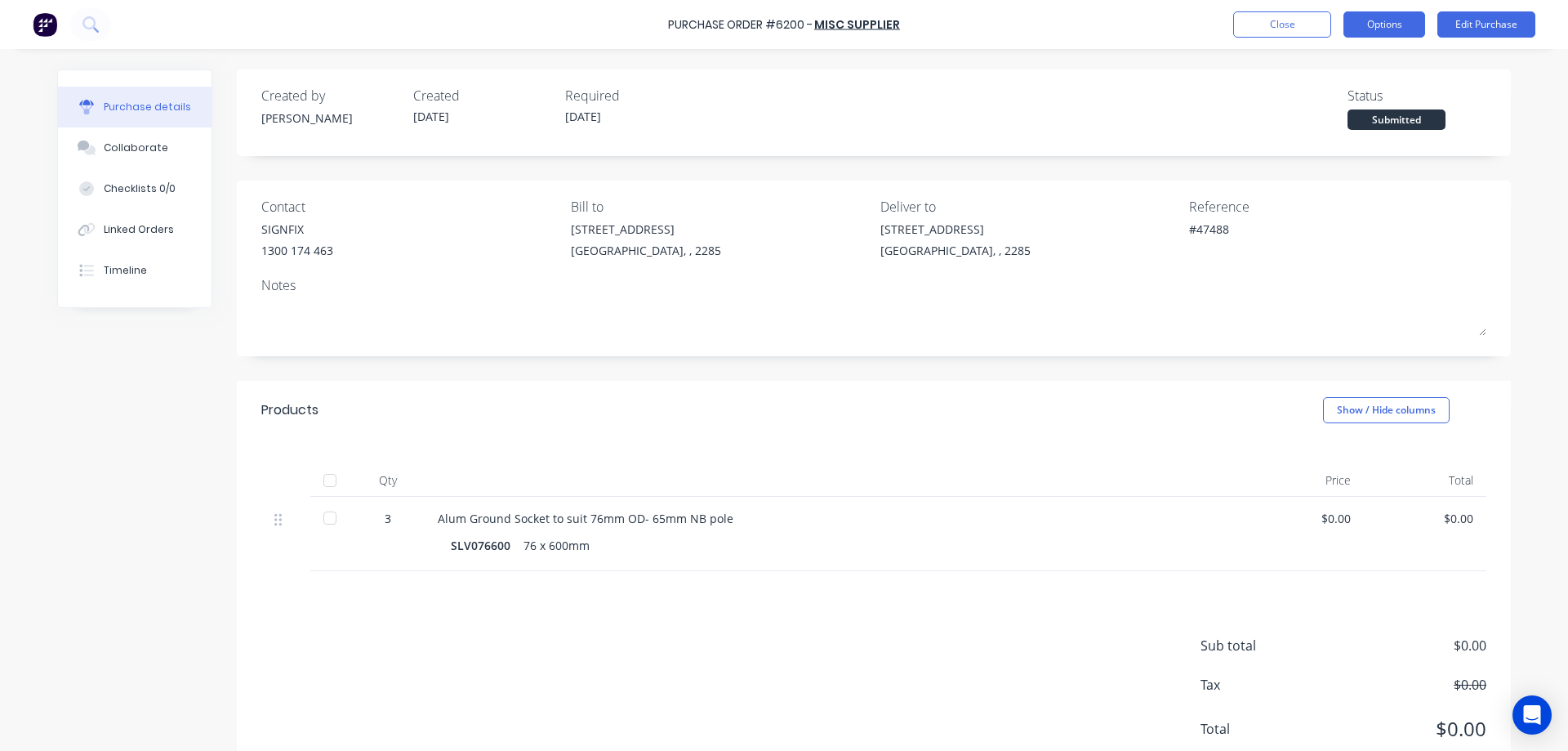
click at [1399, 24] on button "Options" at bounding box center [1385, 24] width 82 height 26
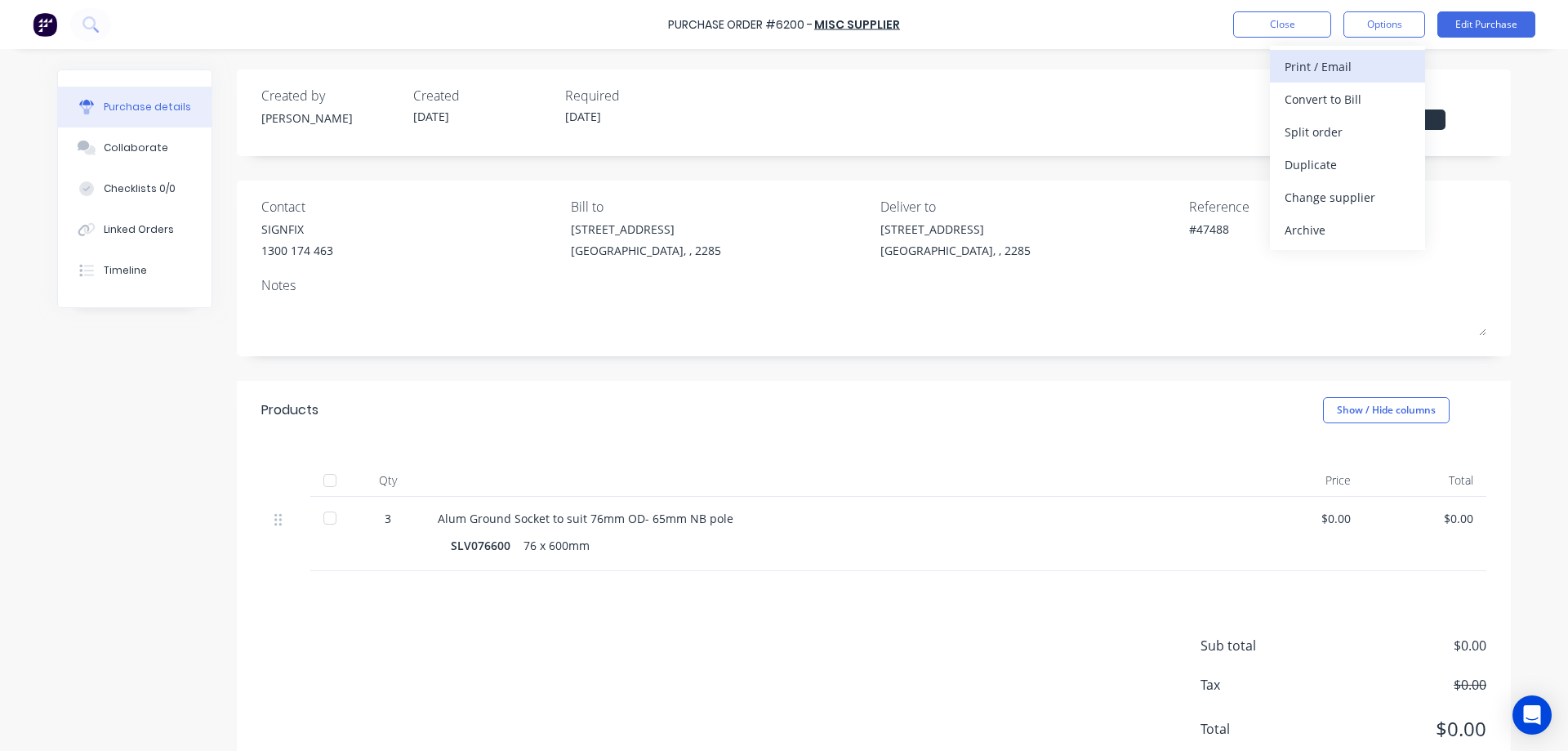
click at [1361, 71] on div "Print / Email" at bounding box center [1348, 67] width 126 height 24
click at [1322, 134] on div "Without pricing" at bounding box center [1348, 132] width 126 height 24
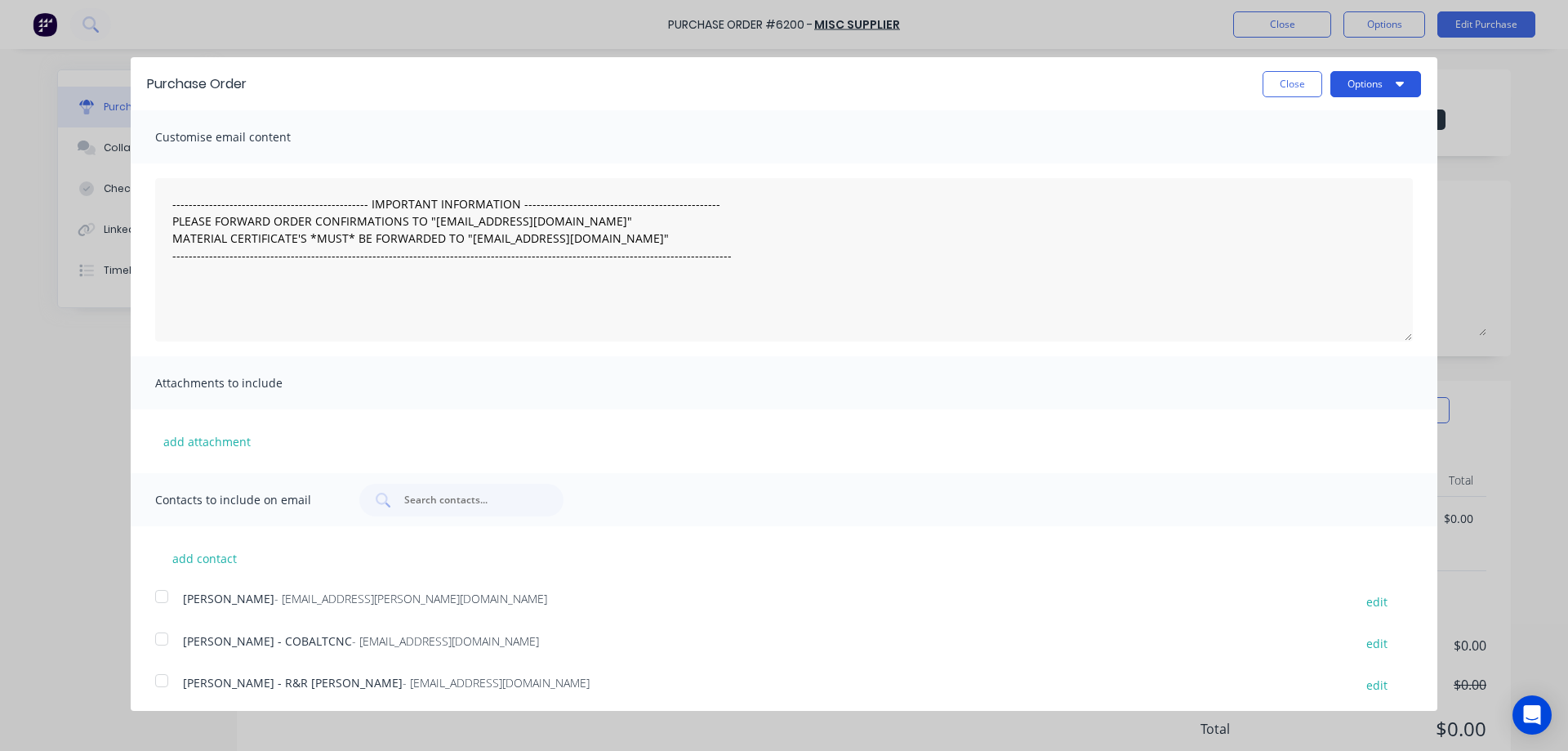
click at [1351, 93] on button "Options" at bounding box center [1376, 84] width 91 height 26
click at [1321, 125] on div "Print" at bounding box center [1344, 126] width 126 height 24
click at [1281, 90] on button "Close" at bounding box center [1293, 84] width 60 height 26
type textarea "x"
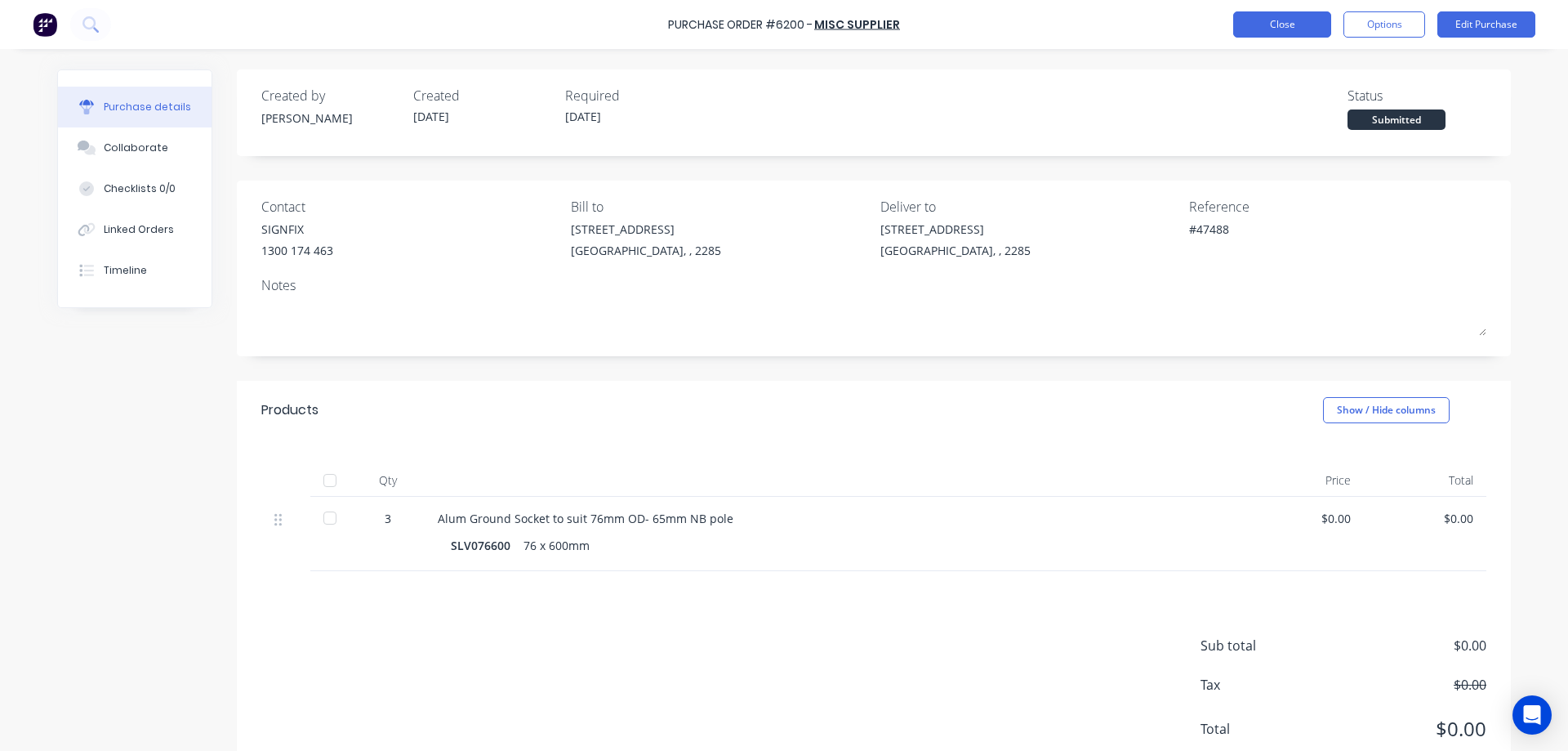
click at [1293, 23] on button "Close" at bounding box center [1282, 24] width 98 height 26
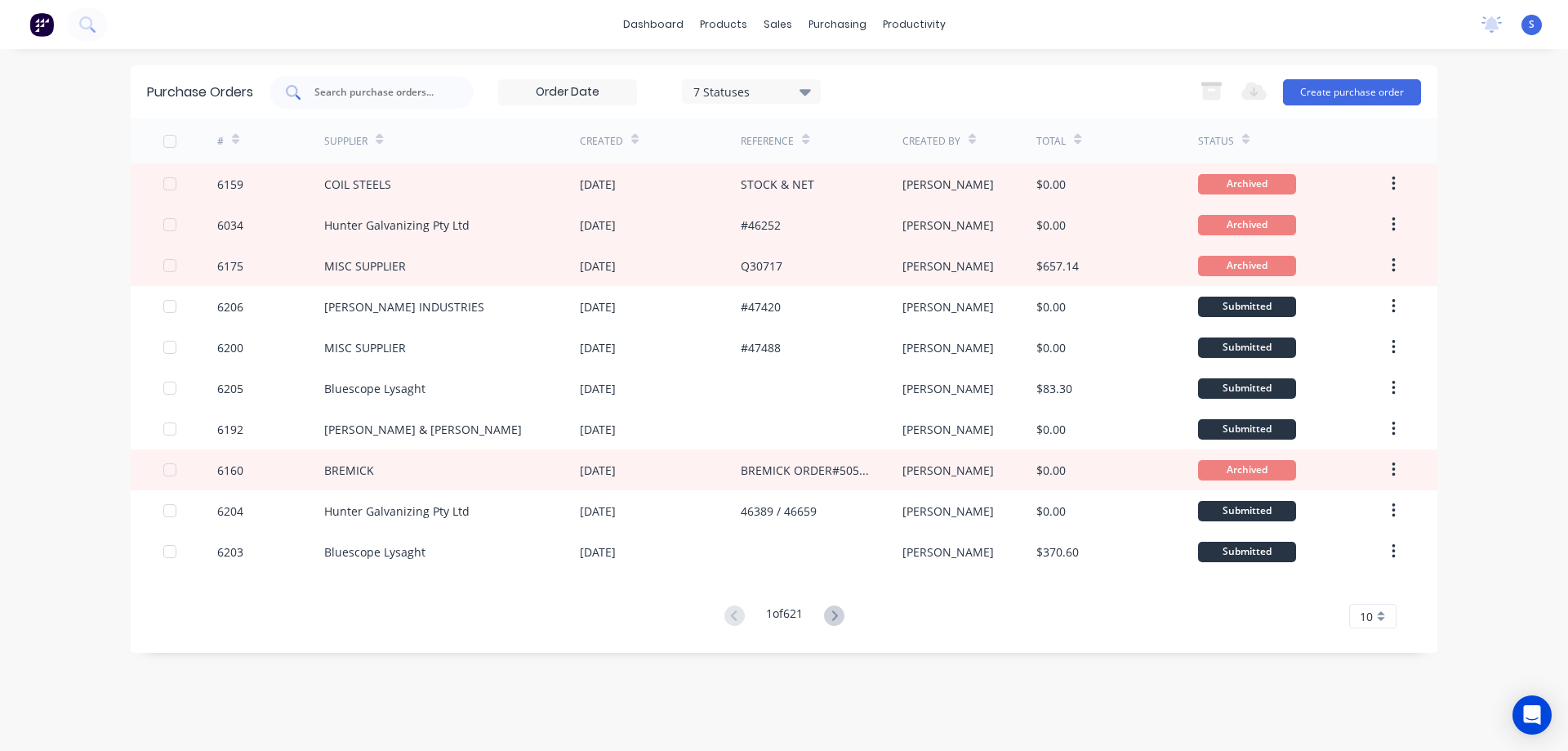
click at [370, 91] on input "text" at bounding box center [381, 92] width 136 height 16
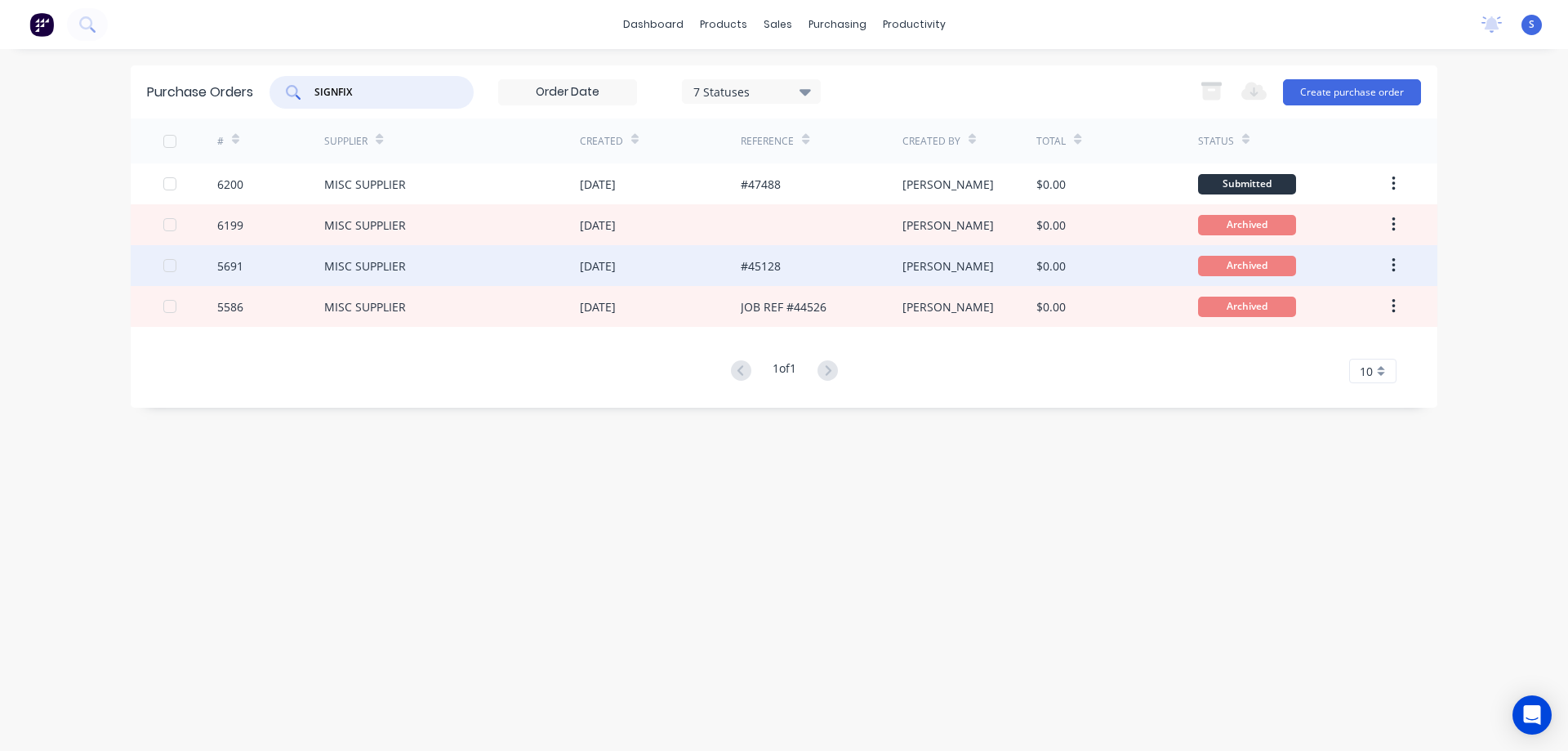
type input "SIGNFIX"
click at [514, 264] on div "MISC SUPPLIER" at bounding box center [452, 265] width 255 height 41
type textarea "x"
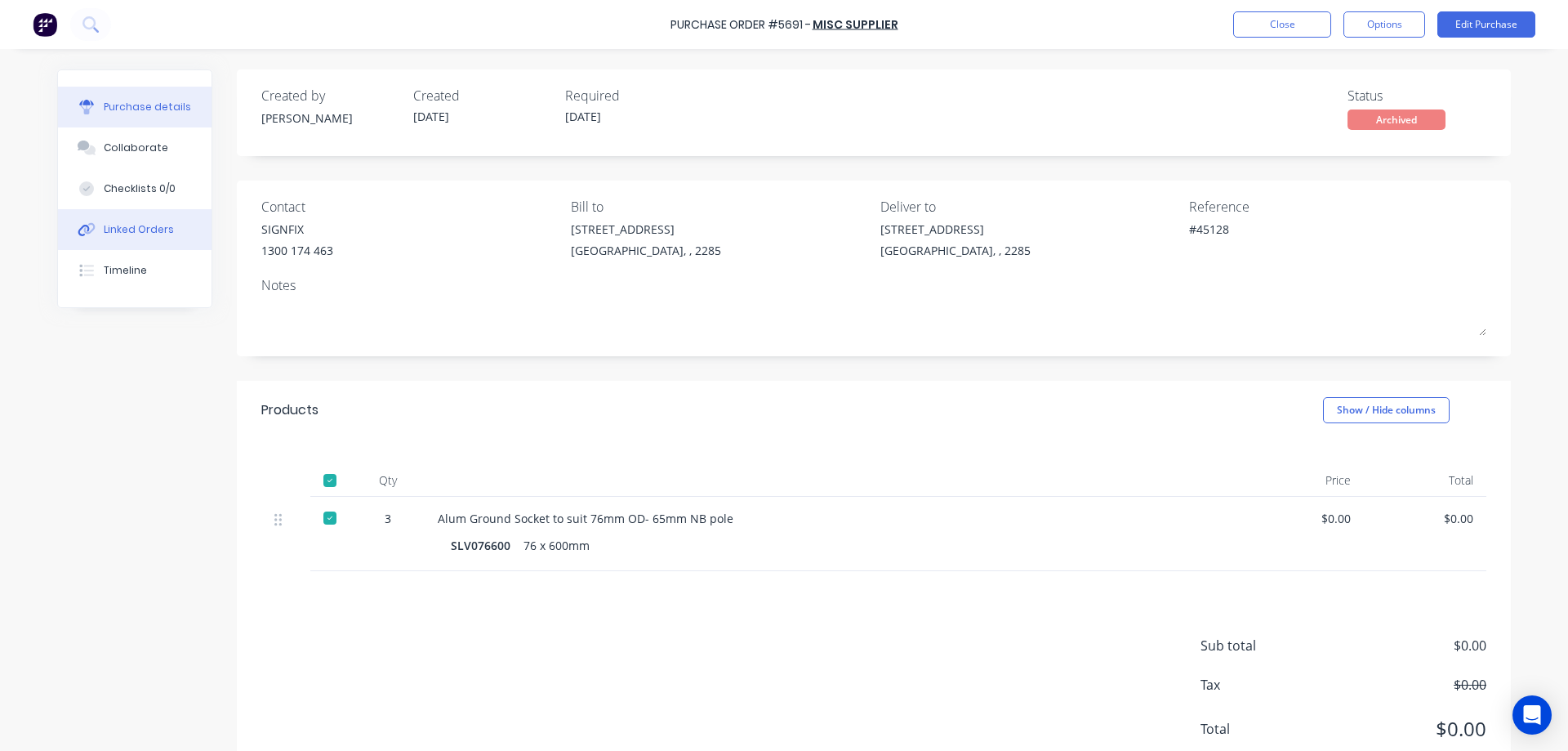
click at [139, 231] on div "Linked Orders" at bounding box center [139, 229] width 70 height 15
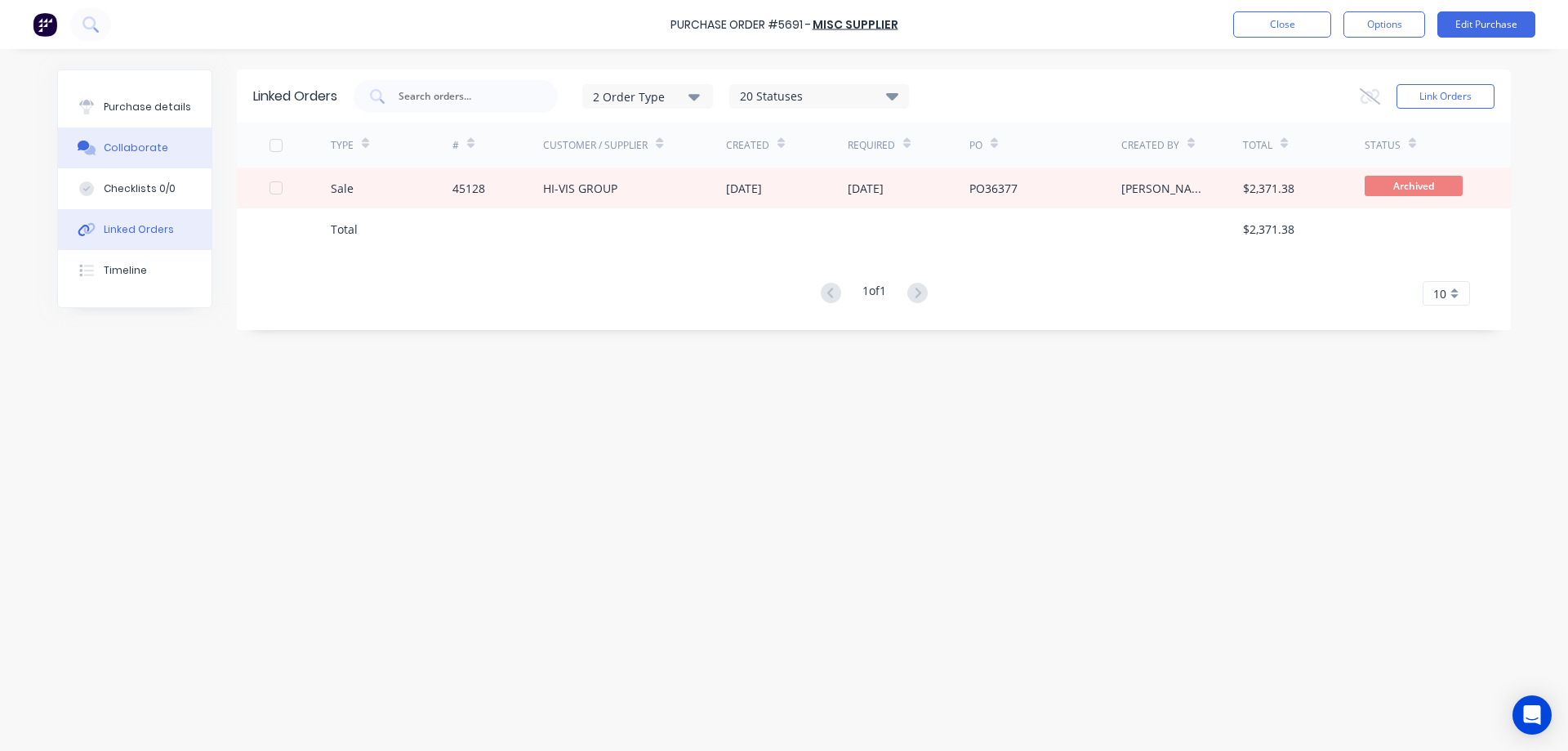
click at [138, 143] on div "Collaborate" at bounding box center [136, 148] width 65 height 15
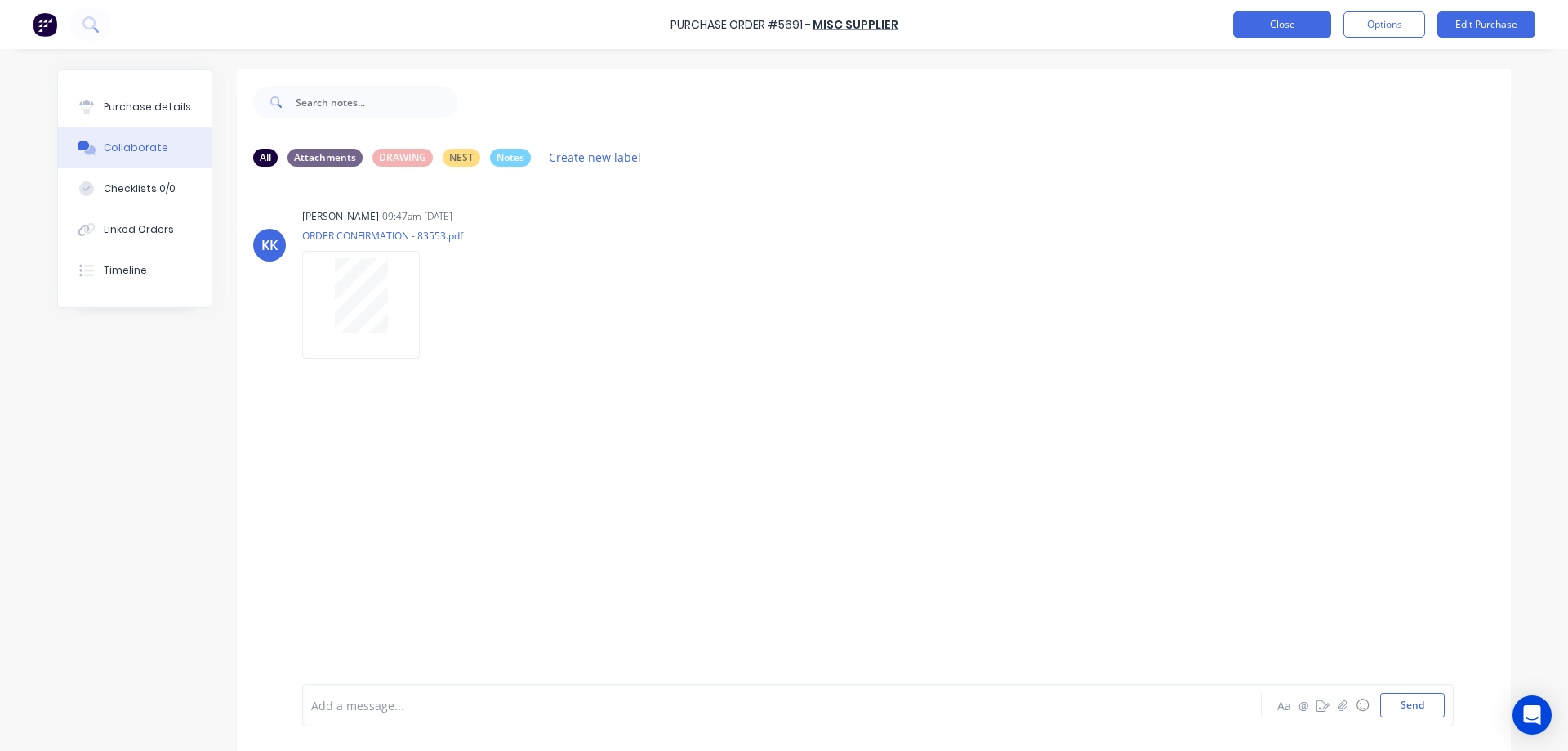
click at [1279, 23] on button "Close" at bounding box center [1282, 24] width 98 height 26
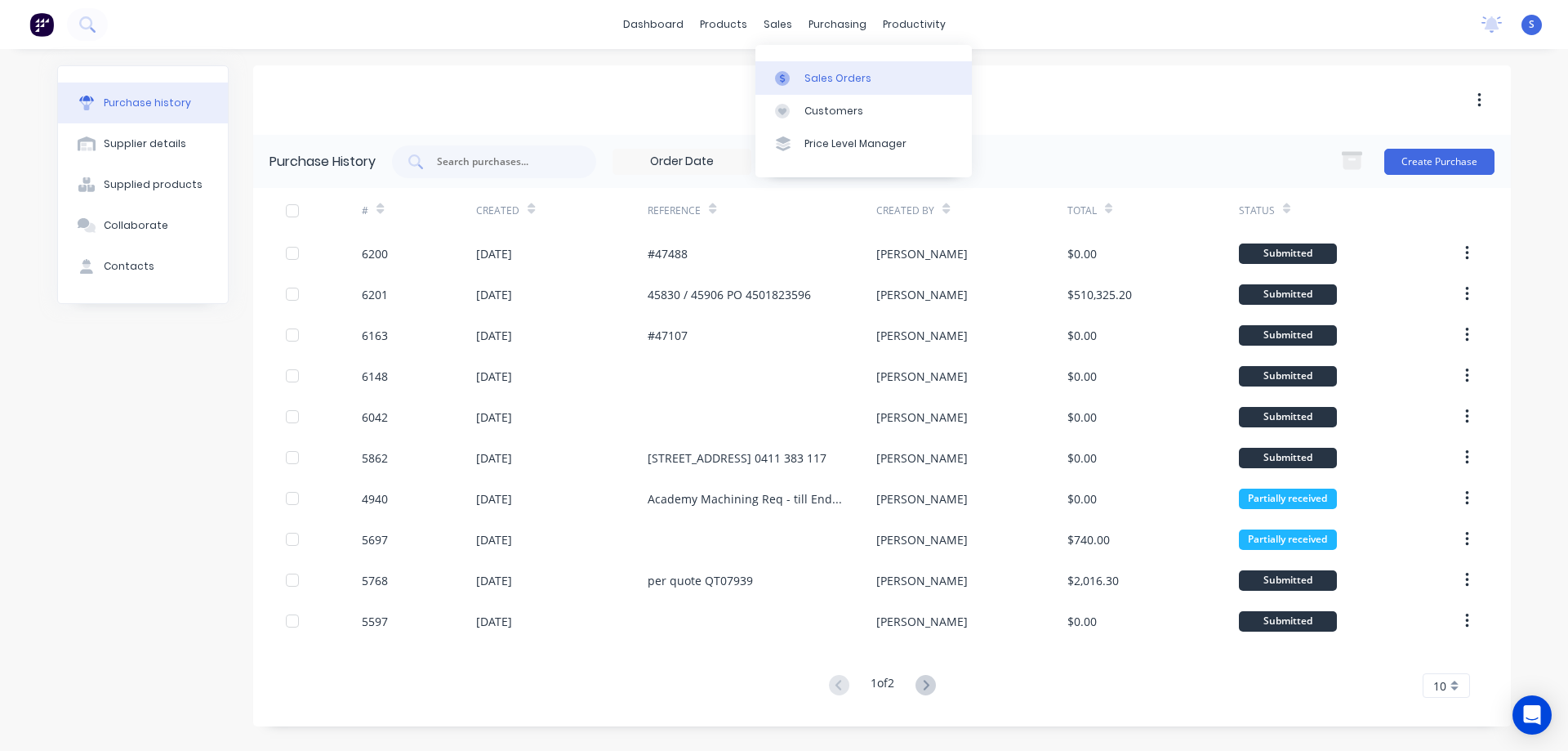
click at [836, 75] on div "Sales Orders" at bounding box center [837, 78] width 67 height 15
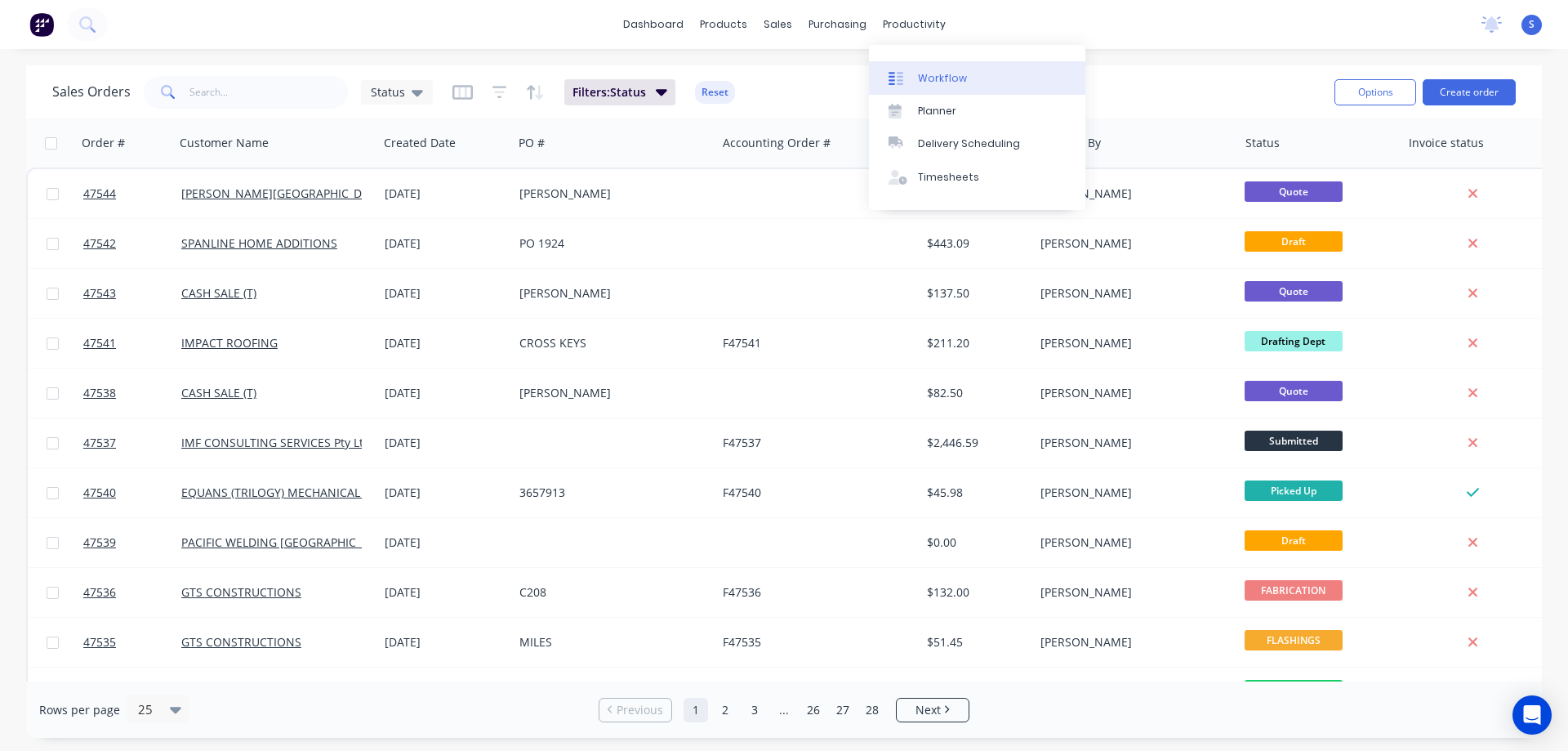
click at [941, 79] on div "Workflow" at bounding box center [942, 78] width 49 height 15
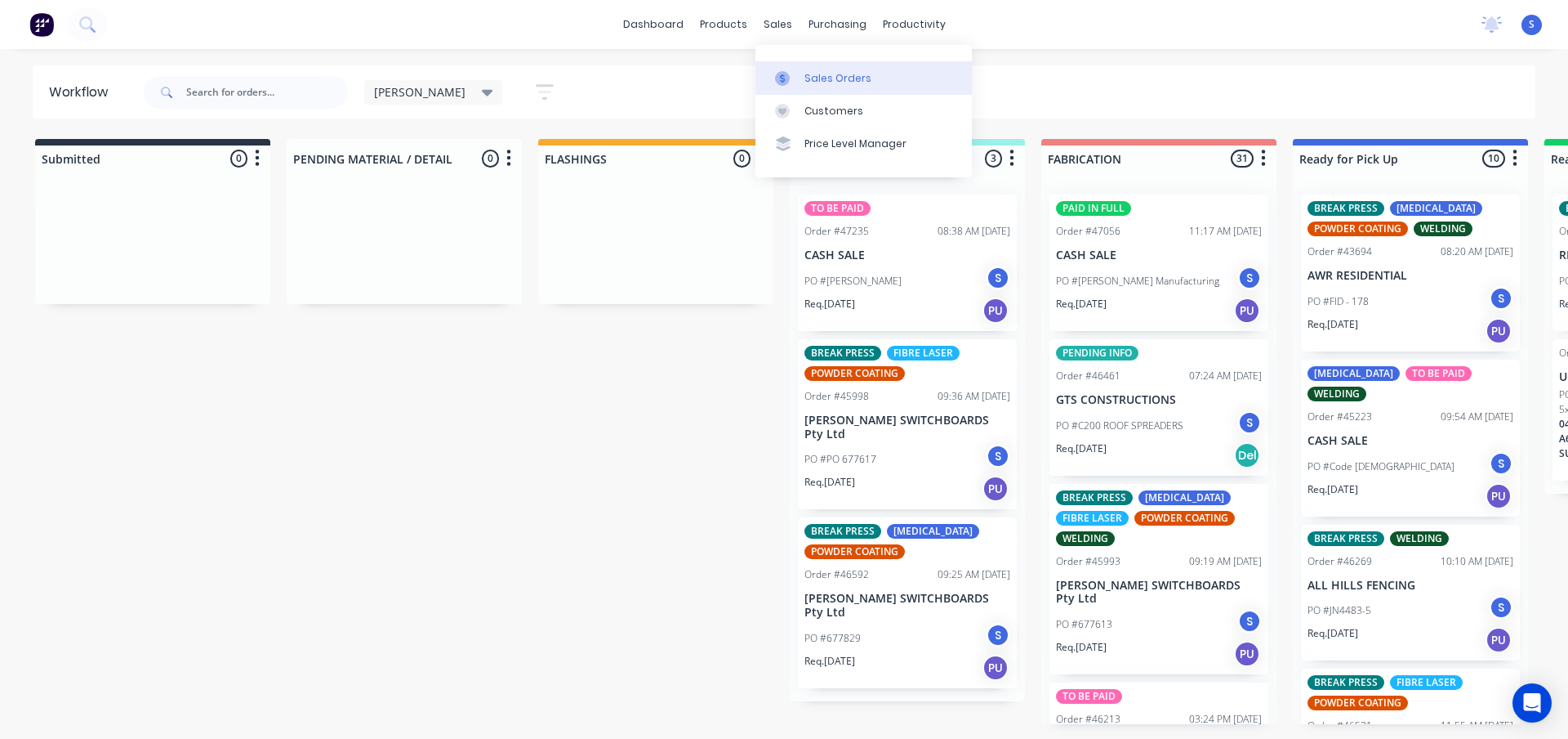
click at [851, 77] on div "Sales Orders" at bounding box center [837, 78] width 67 height 15
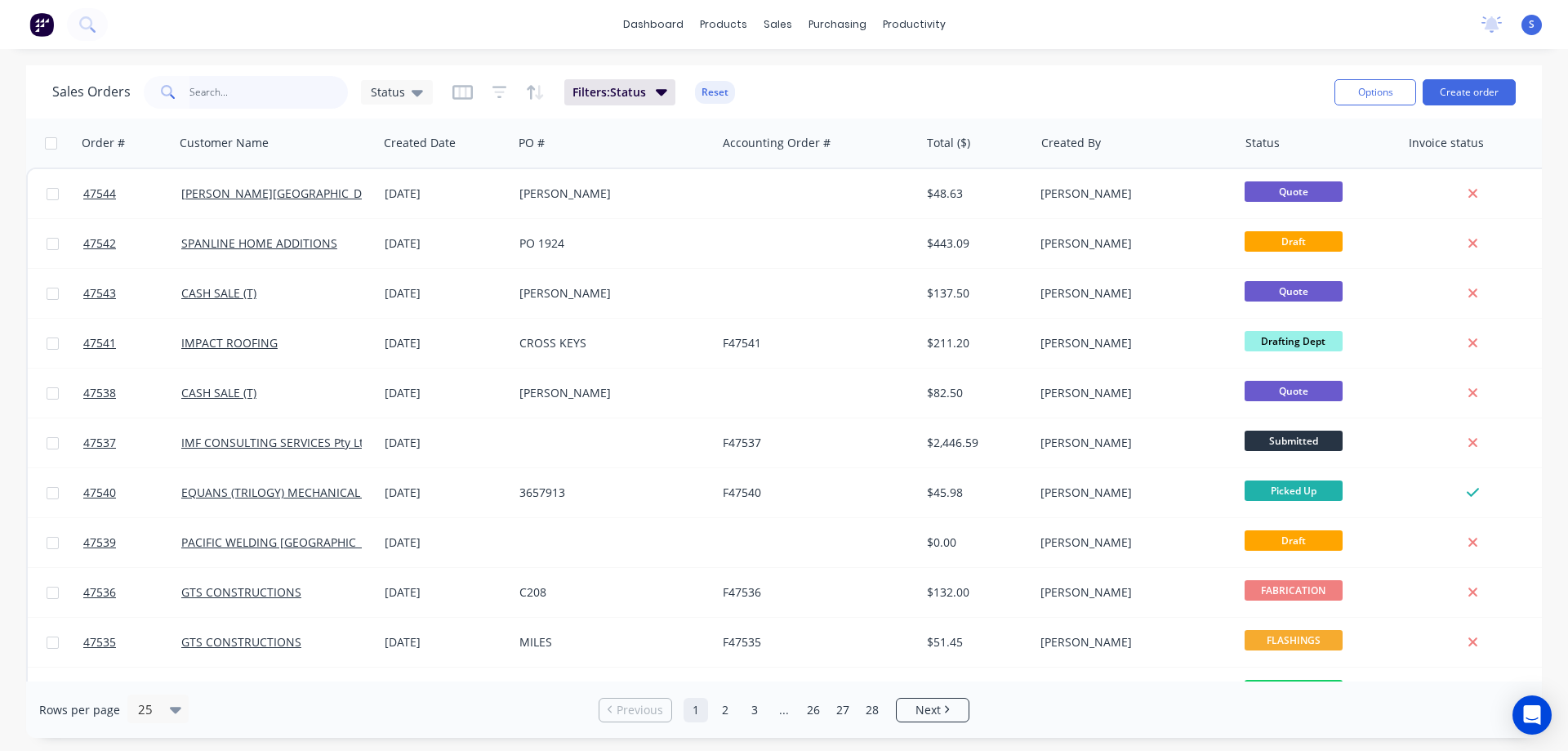
click at [235, 90] on input "text" at bounding box center [269, 92] width 159 height 33
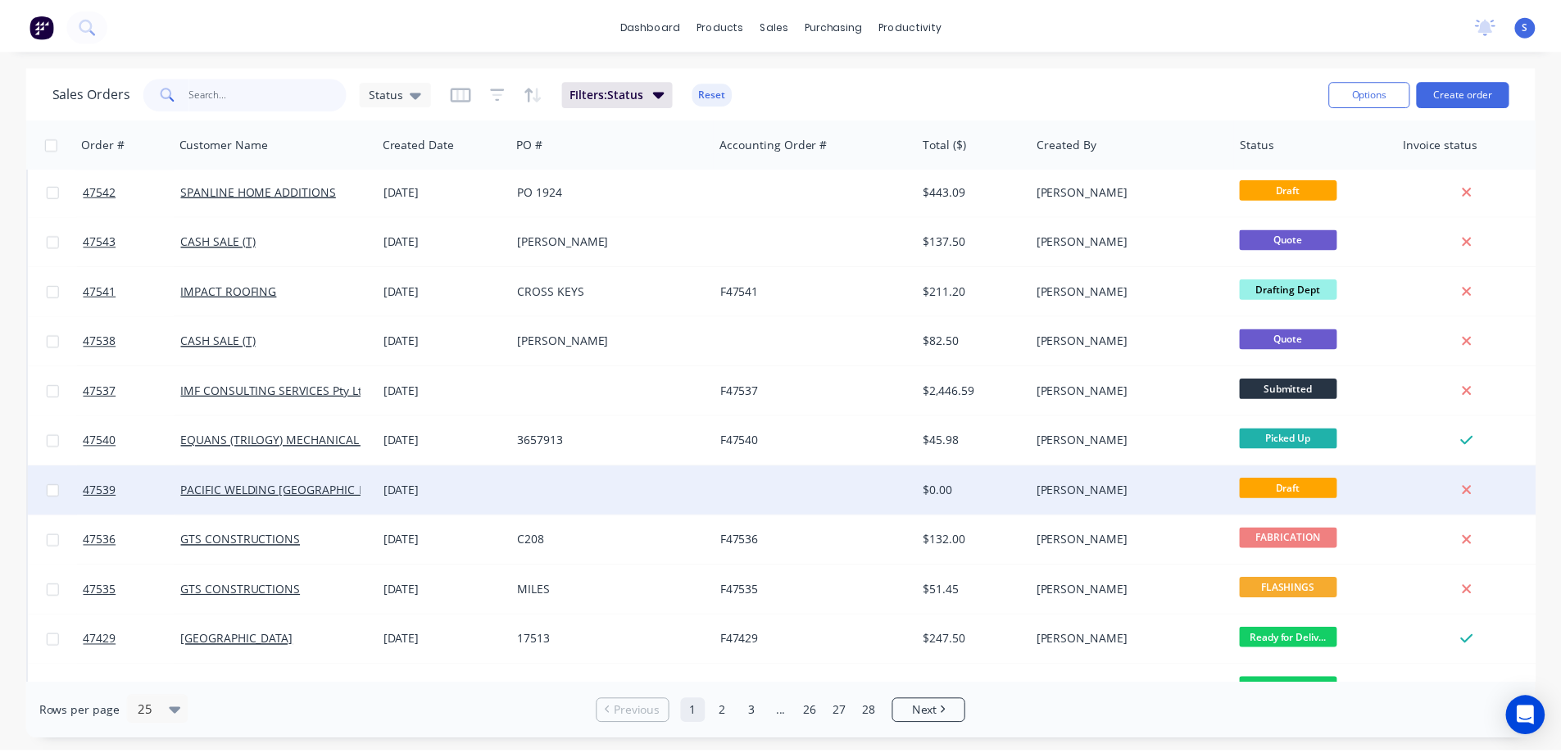
scroll to position [82, 0]
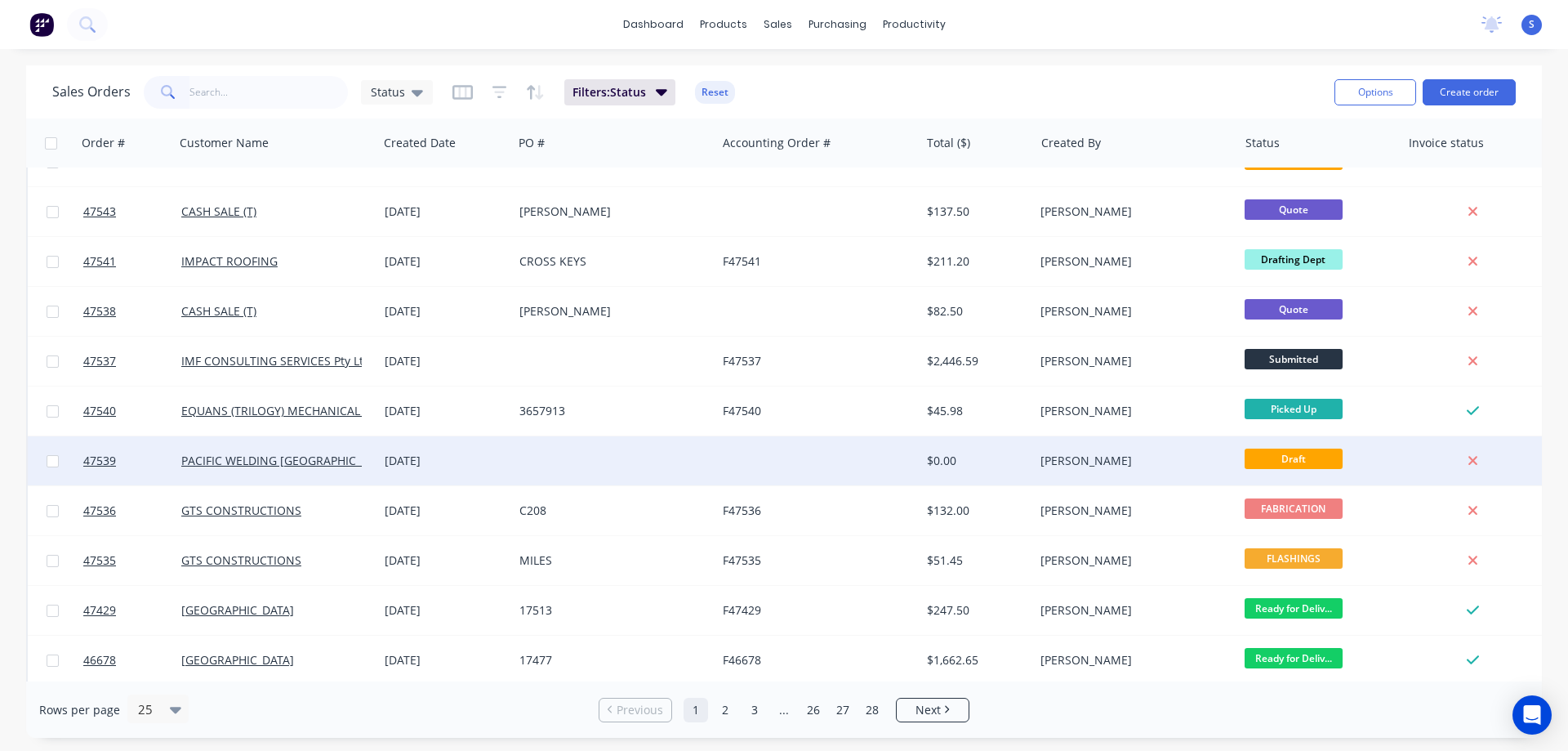
click at [530, 468] on div at bounding box center [614, 460] width 203 height 49
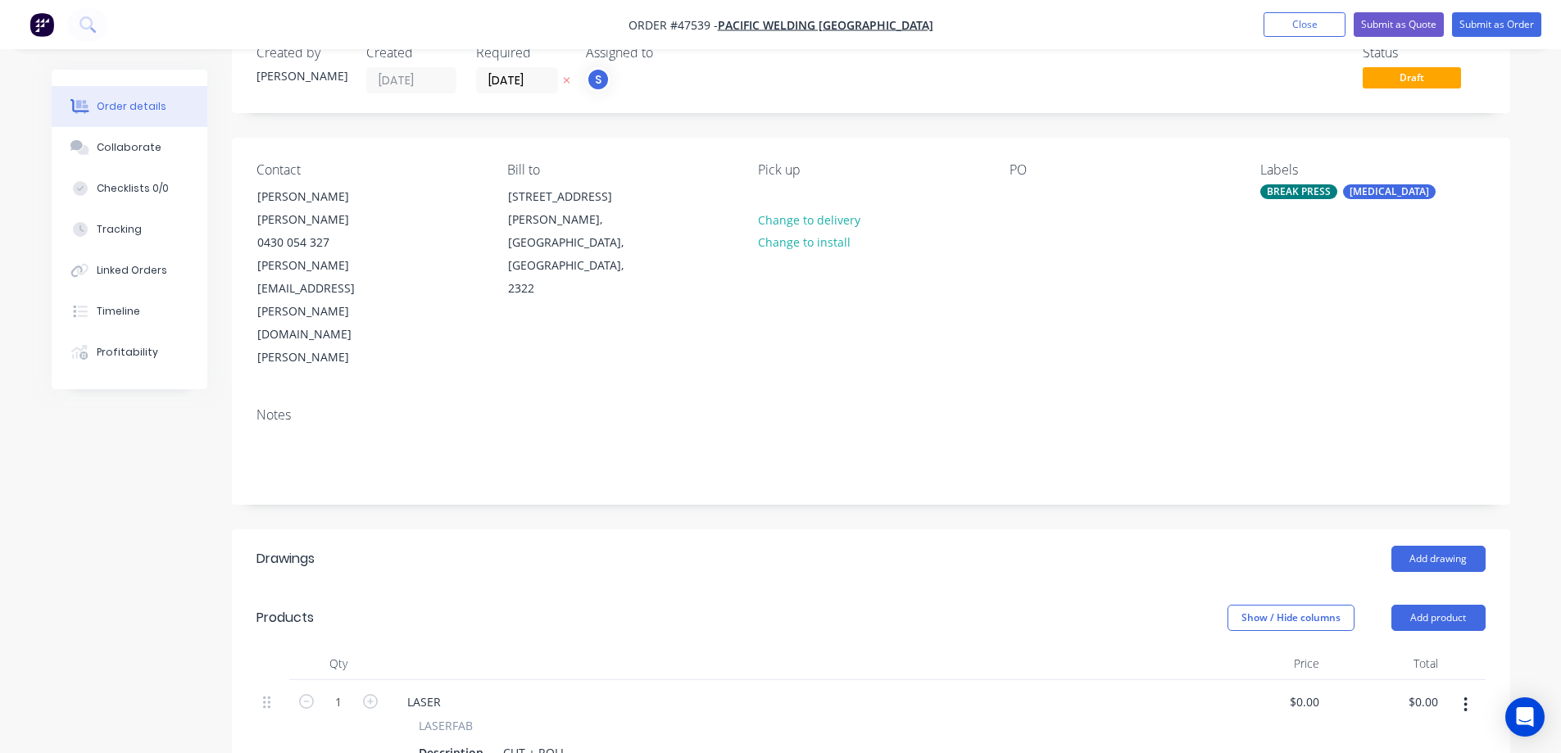
scroll to position [82, 0]
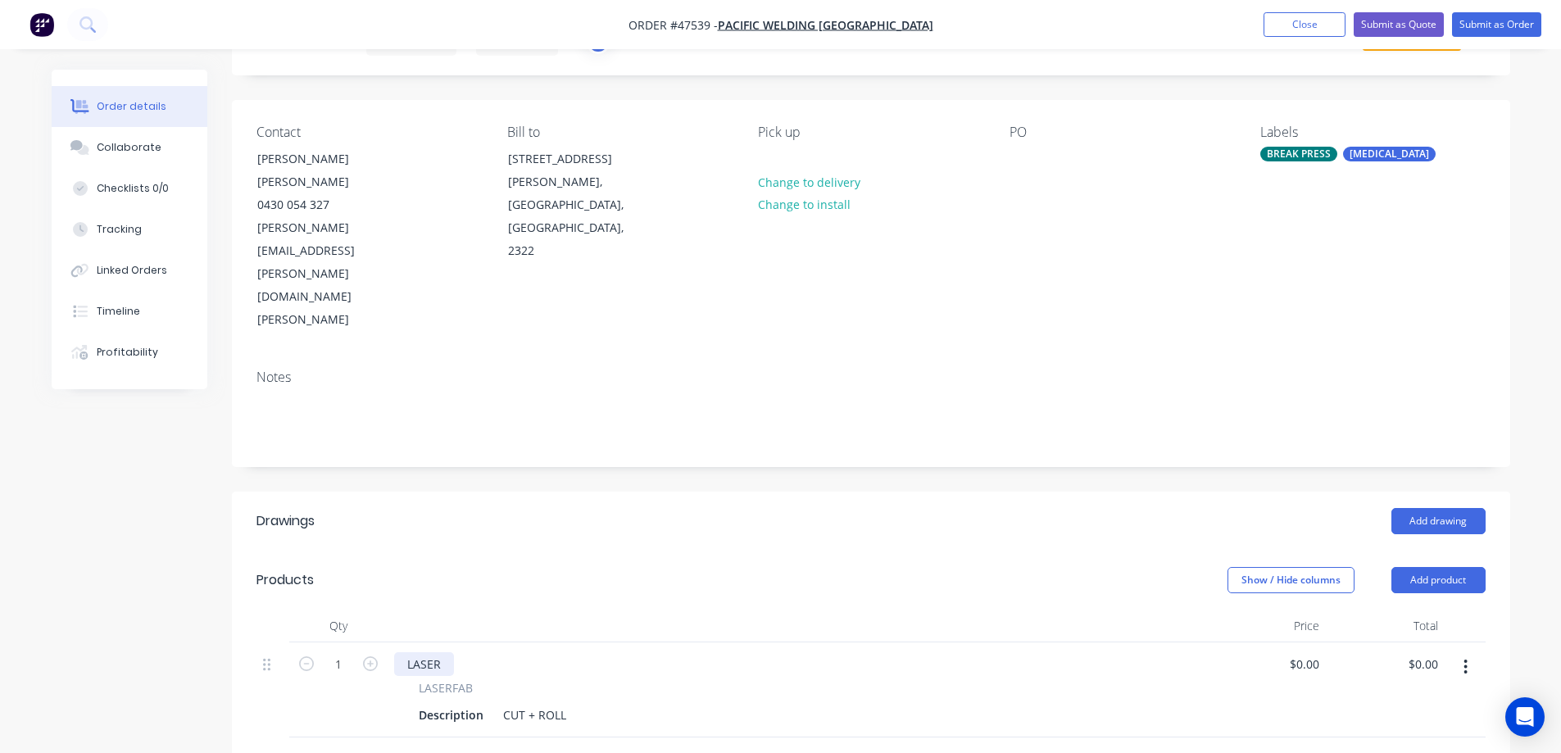
click at [421, 652] on div "LASER" at bounding box center [424, 664] width 60 height 24
click at [416, 652] on div "LASER" at bounding box center [424, 664] width 60 height 24
click at [422, 652] on div "LASER" at bounding box center [424, 664] width 60 height 24
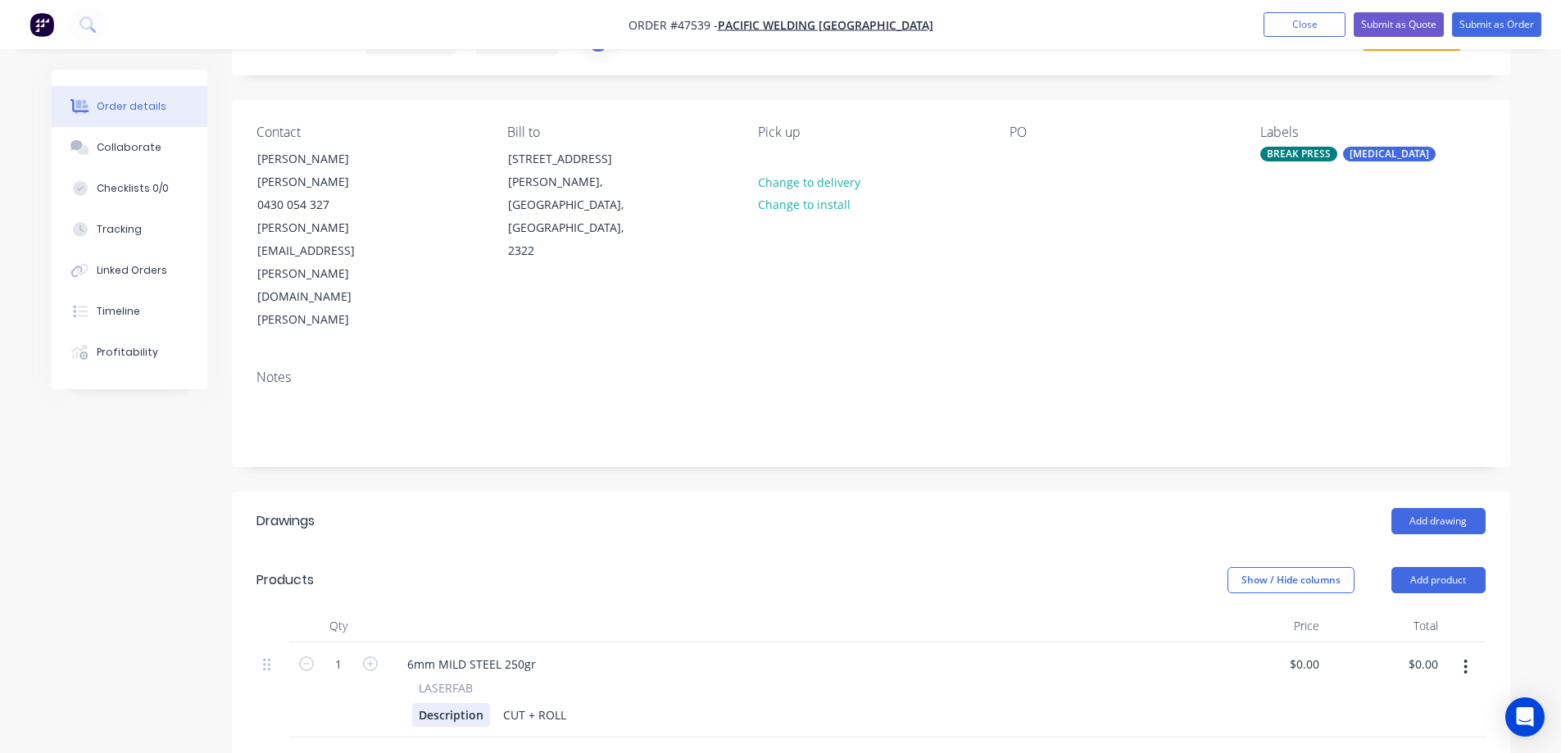
click at [446, 703] on div "Description" at bounding box center [451, 715] width 78 height 24
click at [474, 703] on div "CUT + ROLL" at bounding box center [510, 715] width 76 height 24
click at [1463, 658] on icon "button" at bounding box center [1465, 667] width 4 height 18
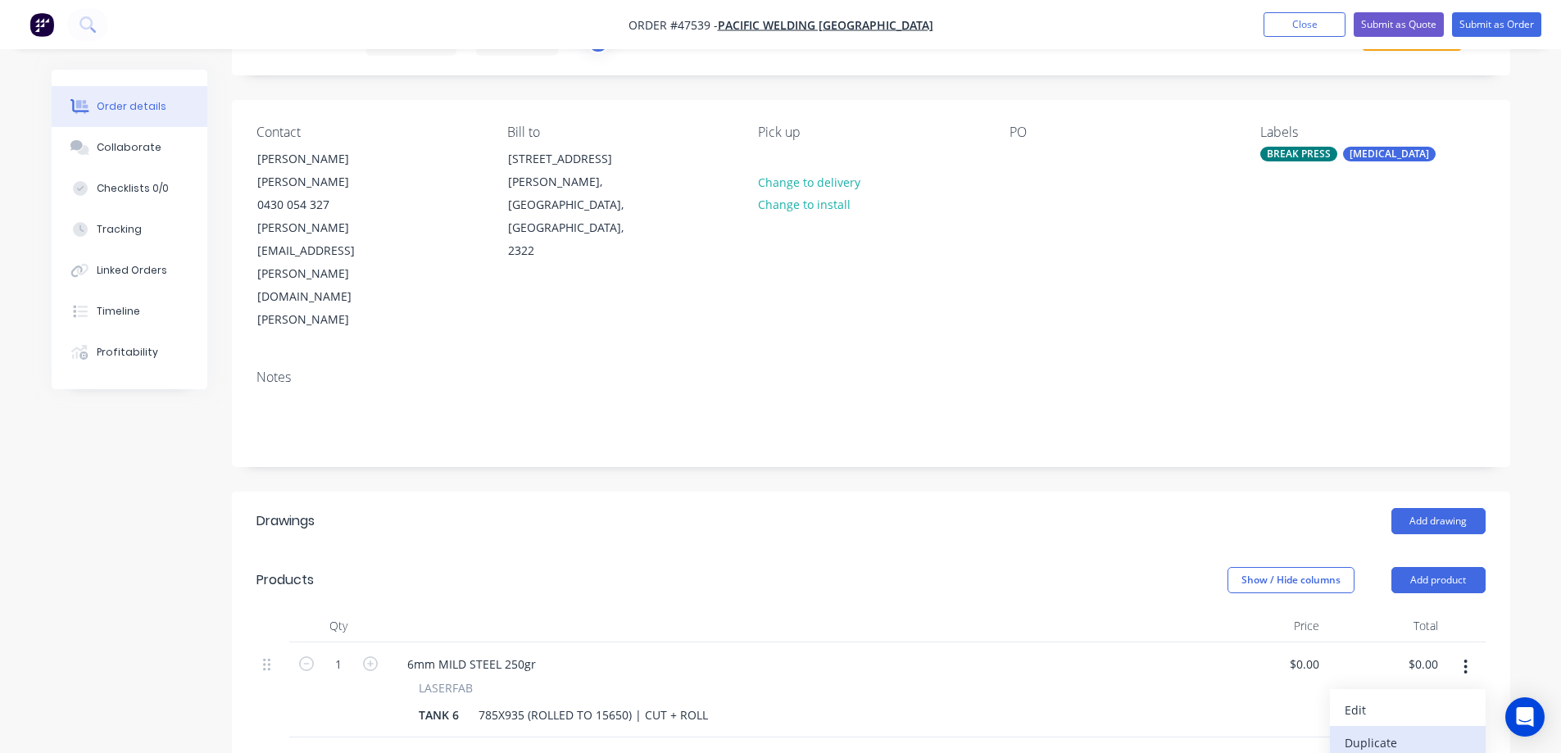
click at [1407, 731] on div "Duplicate" at bounding box center [1407, 743] width 126 height 24
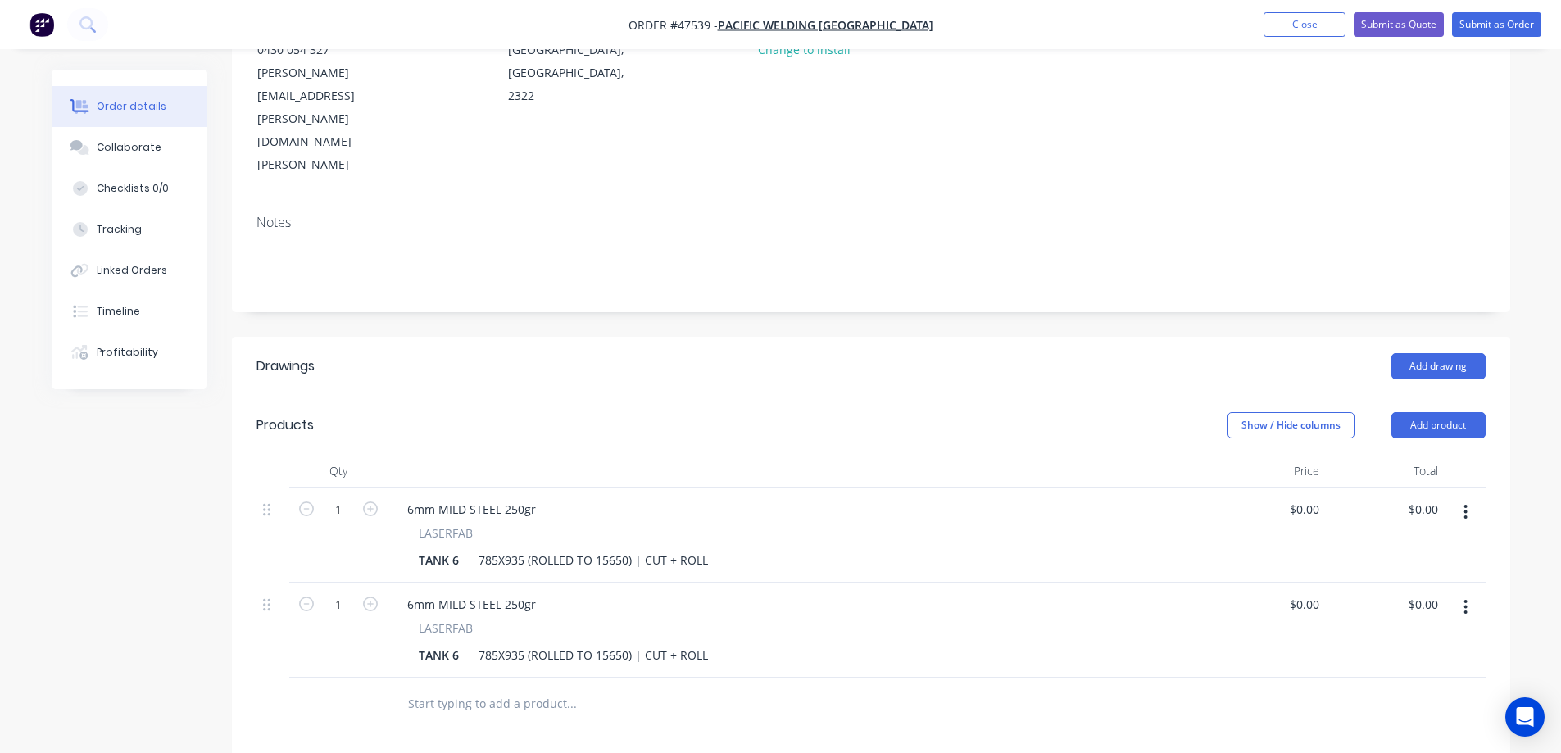
scroll to position [246, 0]
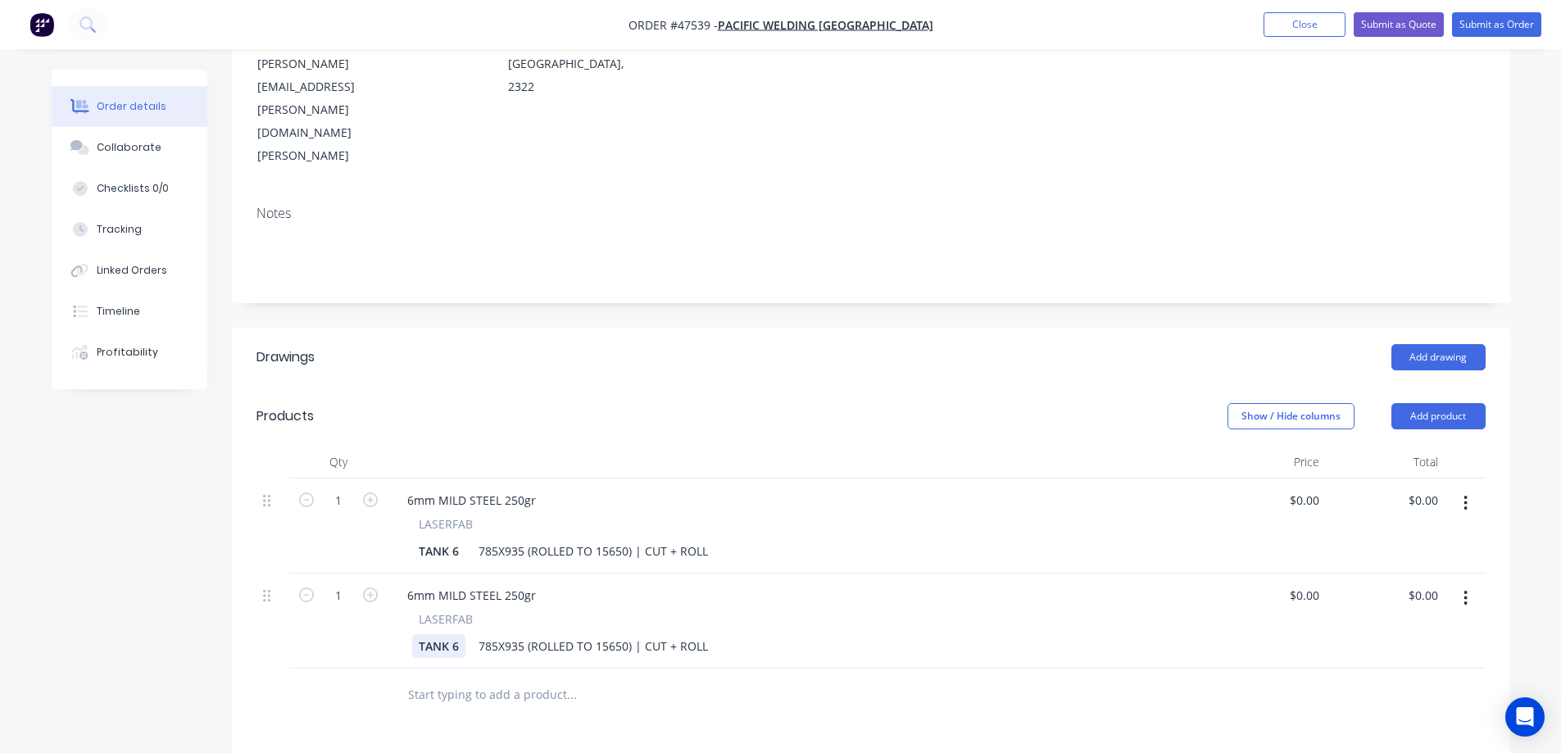
click at [464, 634] on div "TANK 6 785X935 (ROLLED TO 15650) | CUT + ROLL" at bounding box center [794, 646] width 764 height 24
drag, startPoint x: 496, startPoint y: 533, endPoint x: 484, endPoint y: 551, distance: 21.4
click at [484, 573] on div "6mm MILD STEEL 250gr LASERFAB TANK 5 785X935 (ROLLED TO 15650) | CUT + ROLL" at bounding box center [796, 620] width 819 height 95
drag, startPoint x: 521, startPoint y: 529, endPoint x: 501, endPoint y: 543, distance: 24.8
click at [501, 573] on div "6mm MILD STEEL 250gr LASERFAB TANK 5 770X935 (ROLLED TO 15650) | CUT + ROLL" at bounding box center [796, 620] width 819 height 95
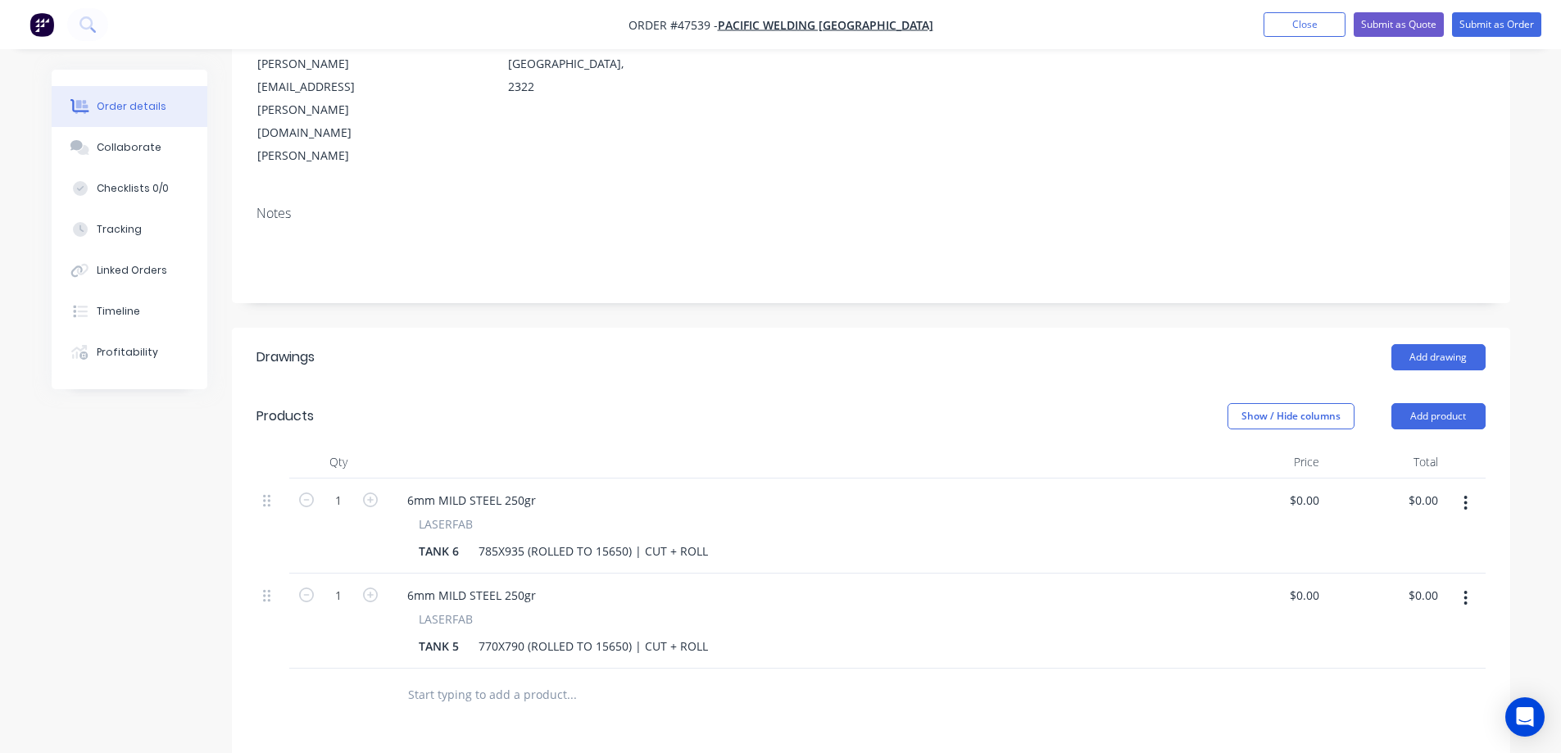
click at [713, 344] on div "Add drawing" at bounding box center [1001, 357] width 968 height 26
click at [598, 634] on div "770X790 (ROLLED TO 15650) | CUT + ROLL" at bounding box center [593, 646] width 242 height 24
click at [606, 634] on div "770X790 (ROLLED TO 15650) | CUT + ROLL" at bounding box center [593, 646] width 242 height 24
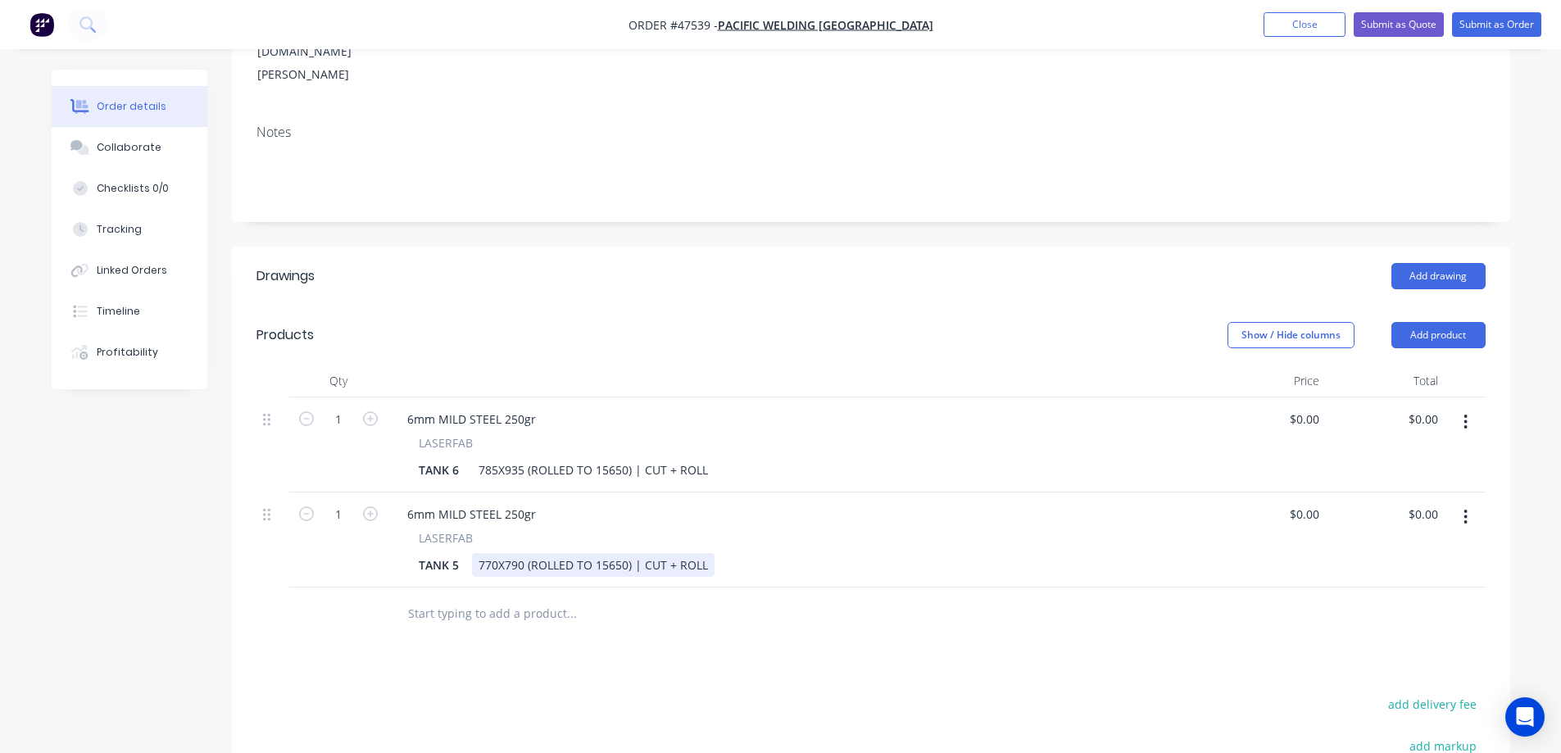
scroll to position [328, 0]
click at [1304, 406] on div "0 $0.00" at bounding box center [1303, 418] width 44 height 24
click at [1304, 406] on div "0 0" at bounding box center [1312, 418] width 25 height 24
type input "$471.14"
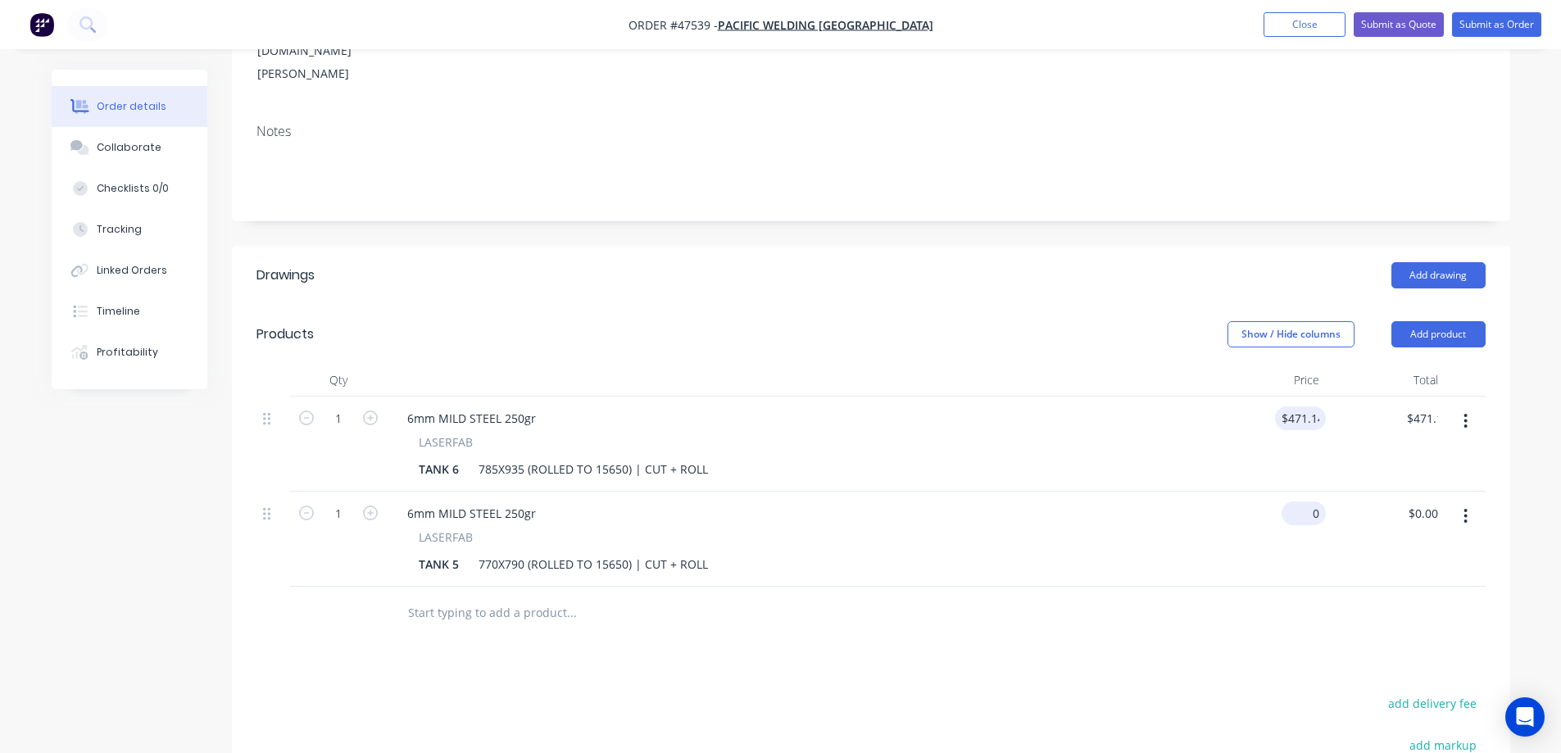
click at [1309, 501] on input "0" at bounding box center [1307, 513] width 38 height 24
paste input "471.14"
type input "$471.14"
